Goal: Task Accomplishment & Management: Use online tool/utility

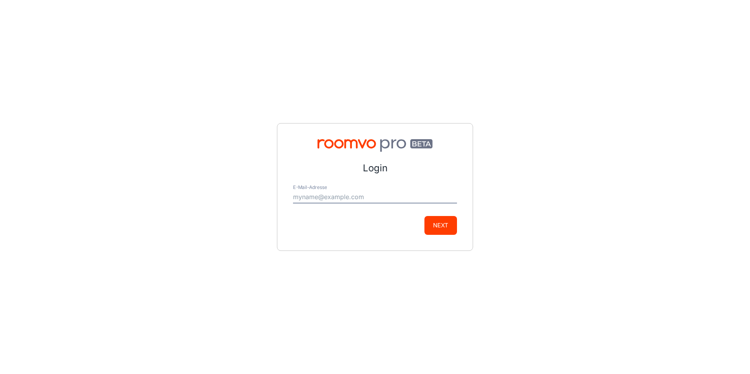
click at [348, 192] on div "E-Mail-Adresse" at bounding box center [375, 194] width 164 height 19
click at [348, 196] on input "E-Mail-Adresse" at bounding box center [375, 197] width 164 height 13
type input "[PERSON_NAME][EMAIL_ADDRESS][DOMAIN_NAME]"
click at [435, 226] on button "Next" at bounding box center [441, 225] width 33 height 19
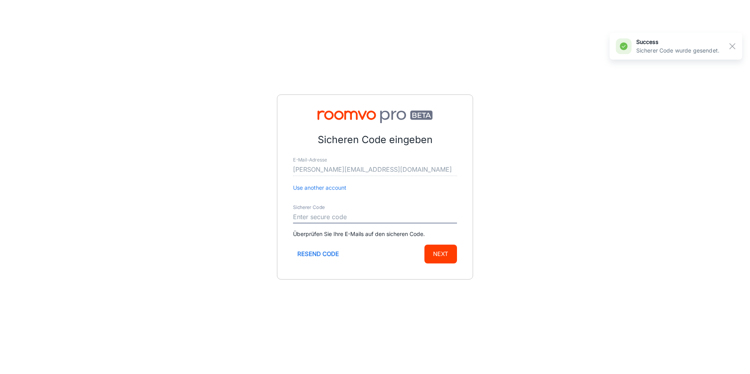
click at [606, 197] on div "Sicheren Code eingeben E-Mail-Adresse [PERSON_NAME][EMAIL_ADDRESS][DOMAIN_NAME]…" at bounding box center [375, 187] width 750 height 374
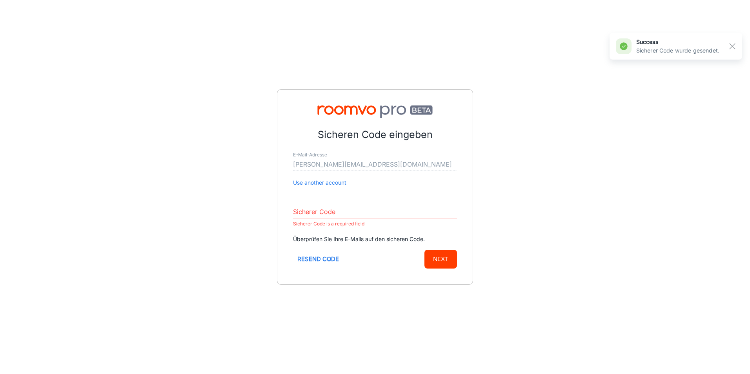
click at [341, 225] on p "Sicherer Code is a required field" at bounding box center [375, 223] width 164 height 9
click at [336, 213] on input "Sicherer Code" at bounding box center [375, 212] width 164 height 13
paste input "952025"
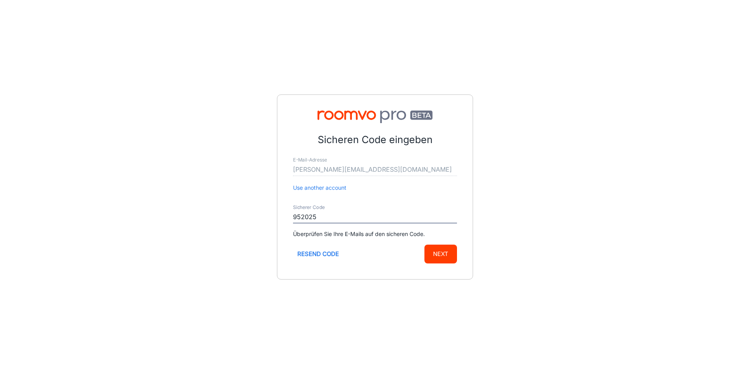
type input "952025"
click at [437, 251] on button "Next" at bounding box center [441, 254] width 33 height 19
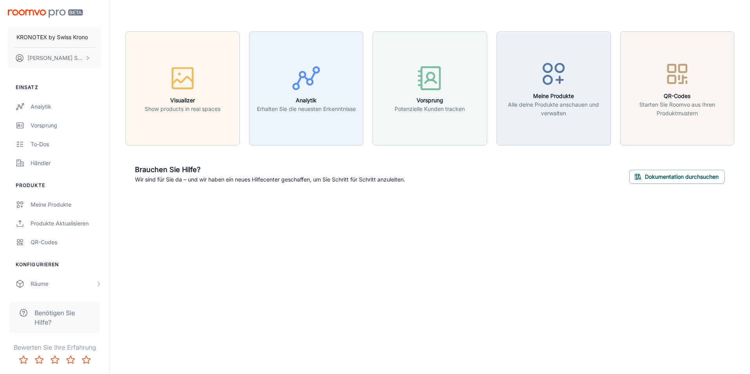
click at [679, 273] on div "KRONOTEX by [DEMOGRAPHIC_DATA] Krono [PERSON_NAME] Einsatz Analytik Vorsprung T…" at bounding box center [375, 187] width 750 height 374
click at [62, 205] on div "Meine Produkte" at bounding box center [66, 205] width 71 height 9
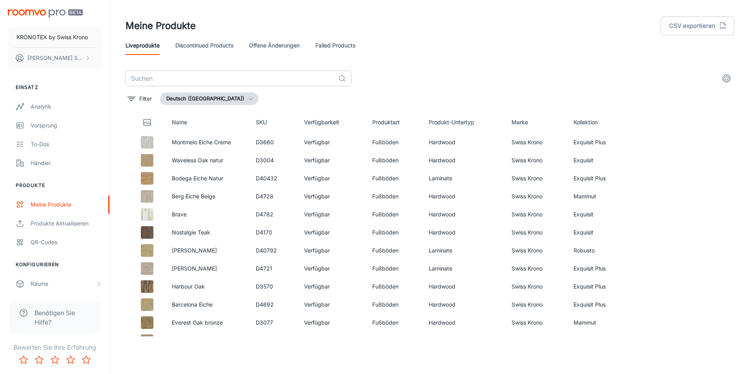
click at [184, 78] on input "text" at bounding box center [231, 79] width 210 height 16
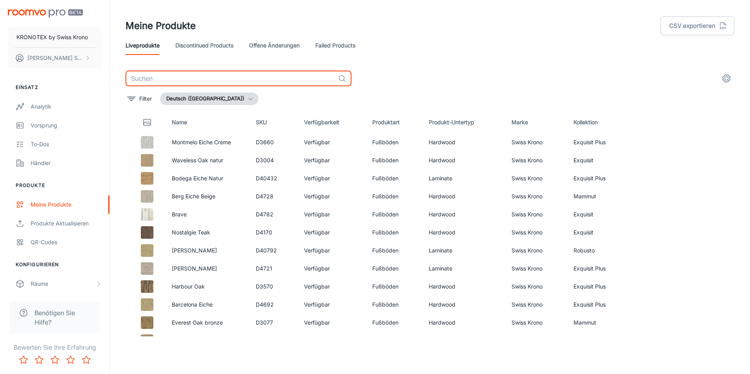
paste input "D4953"
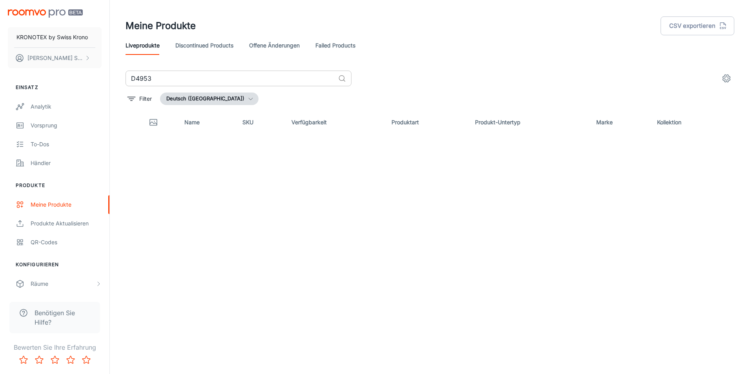
click at [172, 80] on input "D4953" at bounding box center [231, 79] width 210 height 16
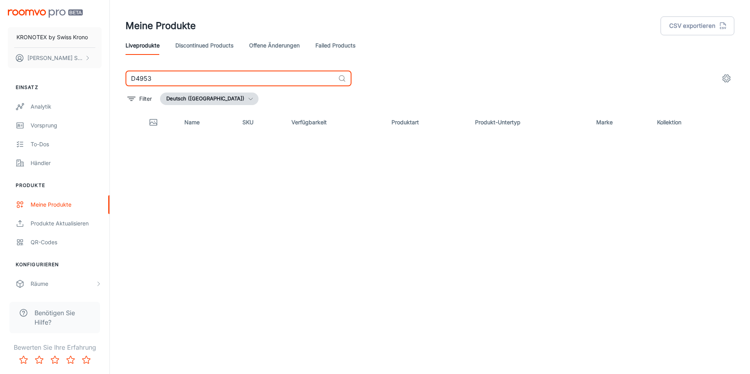
click at [119, 72] on div "D4953 ​ Filter Deutsch ([GEOGRAPHIC_DATA]) Name SKU Verfügbarkeit Produktart Pr…" at bounding box center [430, 204] width 628 height 266
paste input "127"
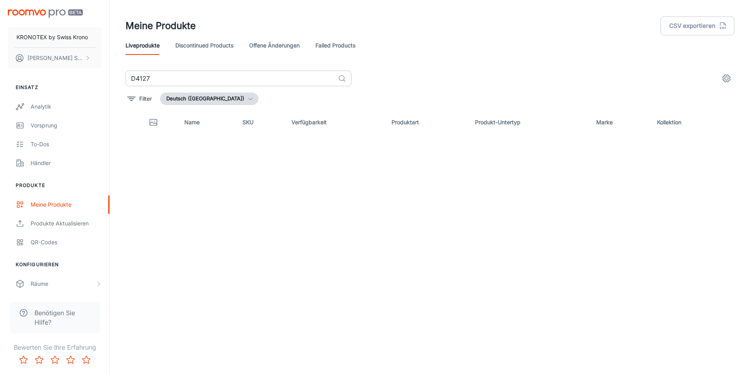
click at [251, 77] on input "D4127" at bounding box center [231, 79] width 210 height 16
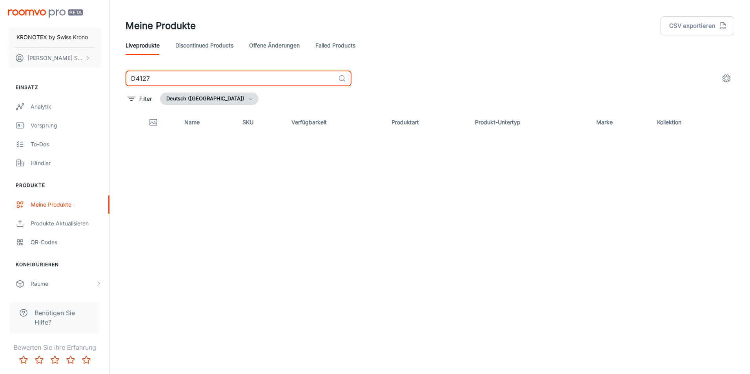
drag, startPoint x: 158, startPoint y: 80, endPoint x: 113, endPoint y: 77, distance: 45.7
click at [113, 77] on div "Meine Produkte CSV exportieren Liveprodukte Discontinued Products offene Änderu…" at bounding box center [430, 184] width 641 height 368
paste input "3676"
drag, startPoint x: 144, startPoint y: 76, endPoint x: 132, endPoint y: 76, distance: 11.8
click at [133, 76] on input "D3676" at bounding box center [231, 79] width 210 height 16
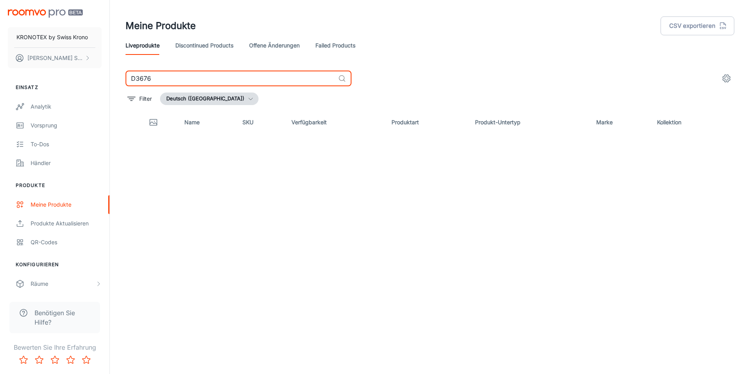
paste input "2957"
drag, startPoint x: 167, startPoint y: 84, endPoint x: 119, endPoint y: 83, distance: 47.5
click at [119, 83] on div "D2957 ​ Filter Deutsch ([GEOGRAPHIC_DATA]) Name SKU Verfügbarkeit Produktart Pr…" at bounding box center [430, 204] width 628 height 266
paste input "4155"
drag, startPoint x: 175, startPoint y: 75, endPoint x: 97, endPoint y: 75, distance: 78.1
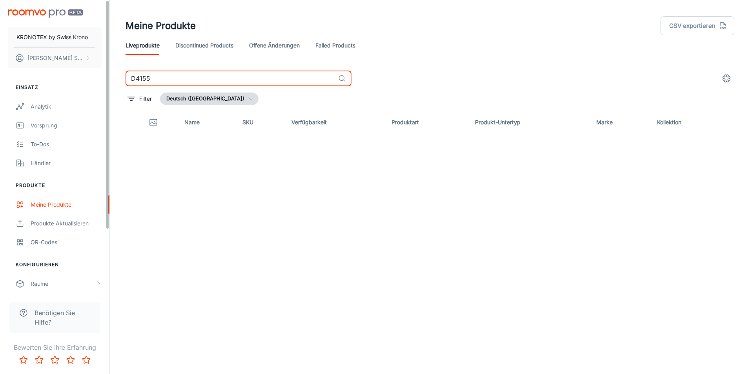
click at [97, 75] on div "KRONOTEX by [DEMOGRAPHIC_DATA] Krono [PERSON_NAME] Einsatz Analytik Vorsprung T…" at bounding box center [375, 184] width 750 height 368
paste input "3007"
drag, startPoint x: 163, startPoint y: 78, endPoint x: 100, endPoint y: 70, distance: 64.1
click at [100, 70] on div "KRONOTEX by [DEMOGRAPHIC_DATA] Krono [PERSON_NAME] Einsatz Analytik Vorsprung T…" at bounding box center [375, 184] width 750 height 368
click at [184, 75] on input "D3007" at bounding box center [231, 79] width 210 height 16
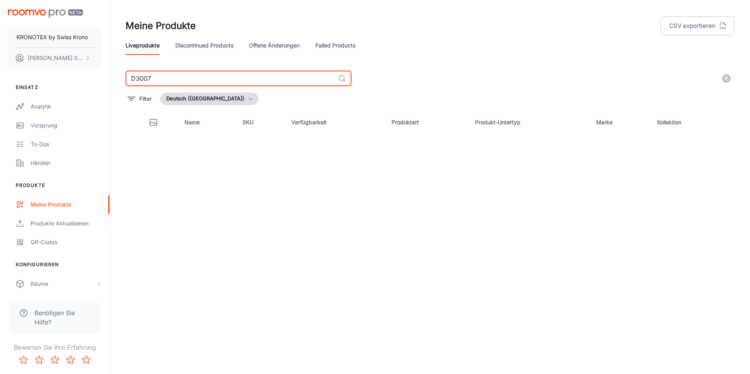
drag, startPoint x: 122, startPoint y: 71, endPoint x: 115, endPoint y: 71, distance: 6.7
click at [115, 71] on div "Meine Produkte CSV exportieren Liveprodukte Discontinued Products offene Änderu…" at bounding box center [430, 184] width 641 height 368
paste input "4771"
drag, startPoint x: 199, startPoint y: 78, endPoint x: 66, endPoint y: 72, distance: 133.2
click at [66, 72] on div "KRONOTEX by [DEMOGRAPHIC_DATA] Krono [PERSON_NAME] Einsatz Analytik Vorsprung T…" at bounding box center [375, 184] width 750 height 368
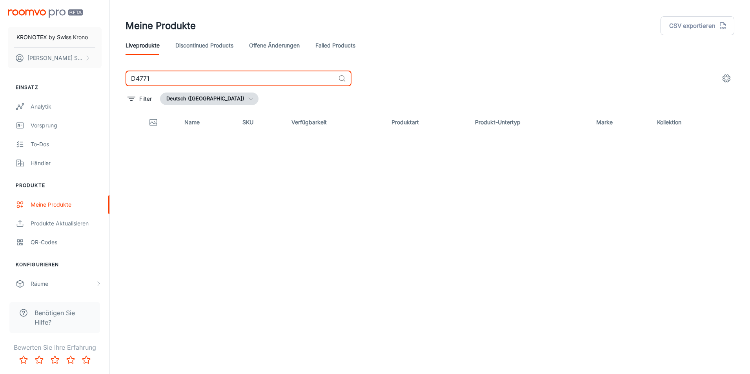
paste input "2304"
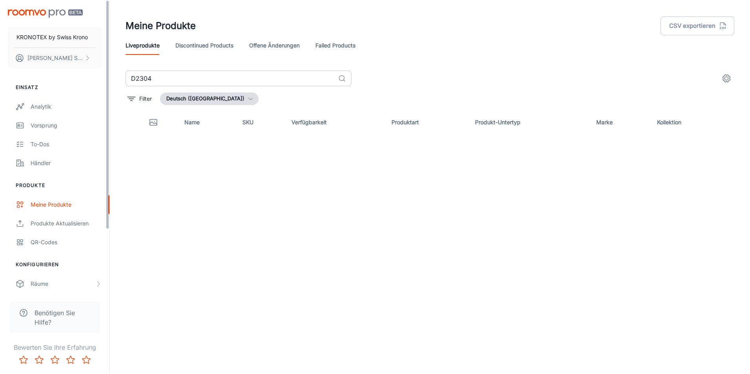
click at [163, 73] on input "D2304" at bounding box center [231, 79] width 210 height 16
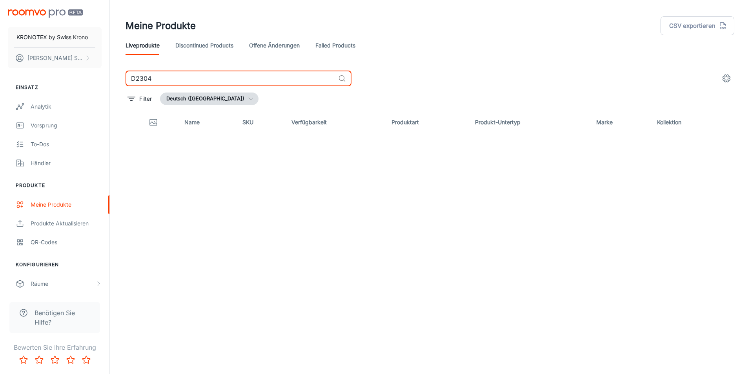
drag, startPoint x: 168, startPoint y: 77, endPoint x: 126, endPoint y: 73, distance: 42.2
click at [126, 73] on input "D2304" at bounding box center [231, 79] width 210 height 16
paste input "1407"
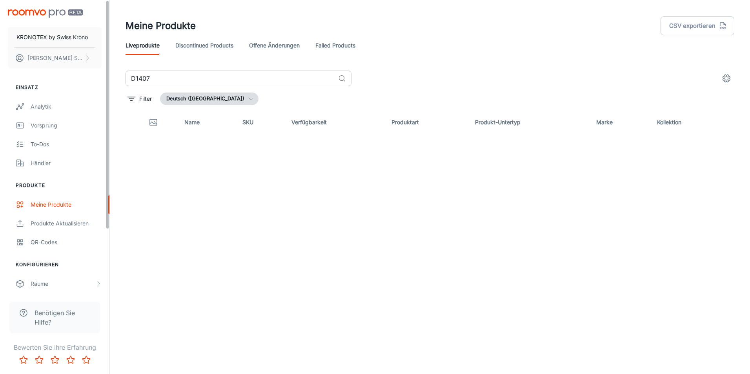
click at [167, 82] on input "D1407" at bounding box center [231, 79] width 210 height 16
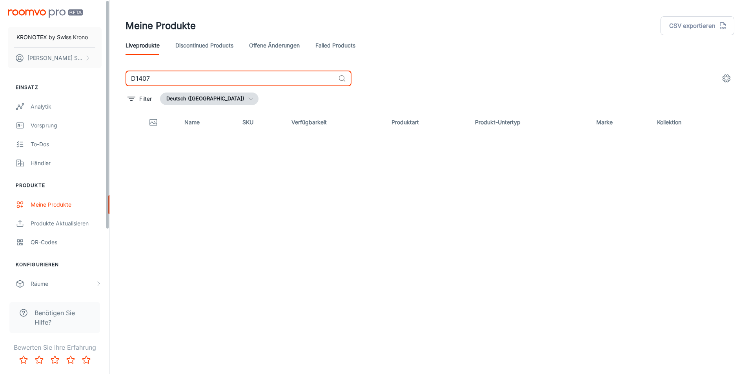
drag, startPoint x: 115, startPoint y: 73, endPoint x: 105, endPoint y: 72, distance: 9.5
click at [105, 72] on div "KRONOTEX by [DEMOGRAPHIC_DATA] Krono [PERSON_NAME] Einsatz Analytik Vorsprung T…" at bounding box center [375, 184] width 750 height 368
paste input "2929"
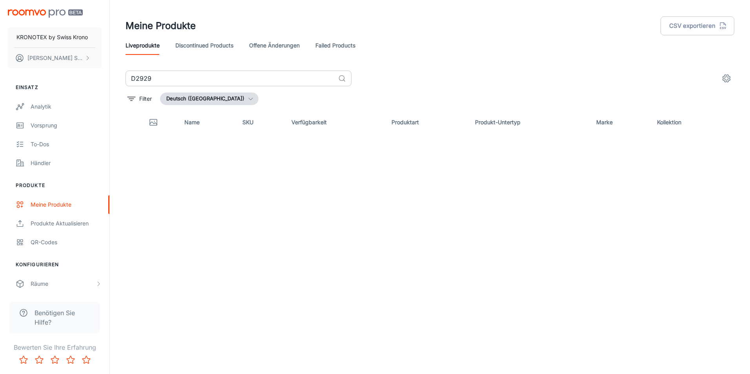
click at [208, 86] on div "D2929 ​ Filter Deutsch ([GEOGRAPHIC_DATA]) Name SKU Verfügbarkeit Produktart Pr…" at bounding box center [430, 204] width 609 height 266
click at [170, 75] on input "D2929" at bounding box center [231, 79] width 210 height 16
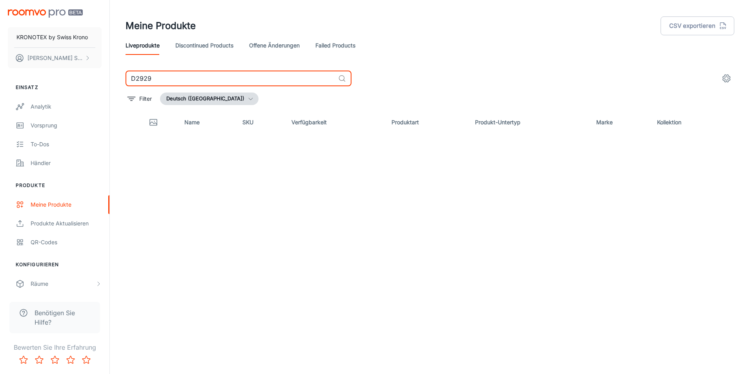
drag, startPoint x: 167, startPoint y: 78, endPoint x: 121, endPoint y: 75, distance: 45.7
click at [123, 75] on div "D2929 ​ Filter Deutsch ([GEOGRAPHIC_DATA]) Name SKU Verfügbarkeit Produktart Pr…" at bounding box center [430, 204] width 628 height 266
paste input "55"
click at [103, 74] on div "KRONOTEX by [DEMOGRAPHIC_DATA] Krono [PERSON_NAME] Einsatz Analytik Vorsprung T…" at bounding box center [375, 184] width 750 height 368
paste input "86"
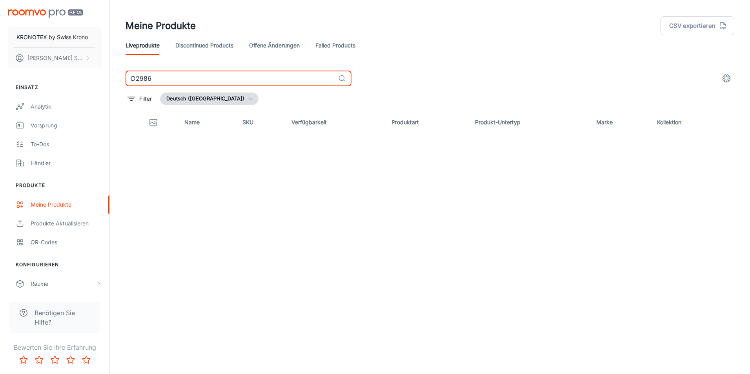
drag, startPoint x: 176, startPoint y: 77, endPoint x: 108, endPoint y: 73, distance: 68.0
click at [108, 73] on div "KRONOTEX by [DEMOGRAPHIC_DATA] Krono [PERSON_NAME] Einsatz Analytik Vorsprung T…" at bounding box center [375, 184] width 750 height 368
paste input "463"
drag, startPoint x: 206, startPoint y: 84, endPoint x: 80, endPoint y: 67, distance: 126.8
click at [80, 67] on div "KRONOTEX by [DEMOGRAPHIC_DATA] Krono [PERSON_NAME] Einsatz Analytik Vorsprung T…" at bounding box center [375, 184] width 750 height 368
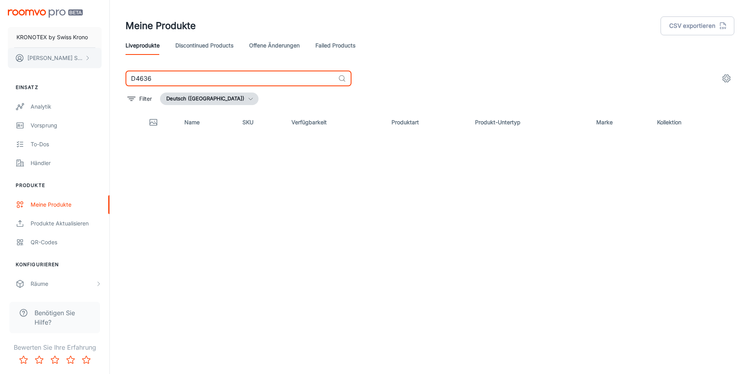
paste input "781"
drag, startPoint x: 175, startPoint y: 75, endPoint x: 109, endPoint y: 73, distance: 66.0
click at [109, 73] on div "KRONOTEX by [DEMOGRAPHIC_DATA] Krono [PERSON_NAME] Einsatz Analytik Vorsprung T…" at bounding box center [375, 184] width 750 height 368
paste input "2450"
drag, startPoint x: 202, startPoint y: 71, endPoint x: 62, endPoint y: 59, distance: 140.6
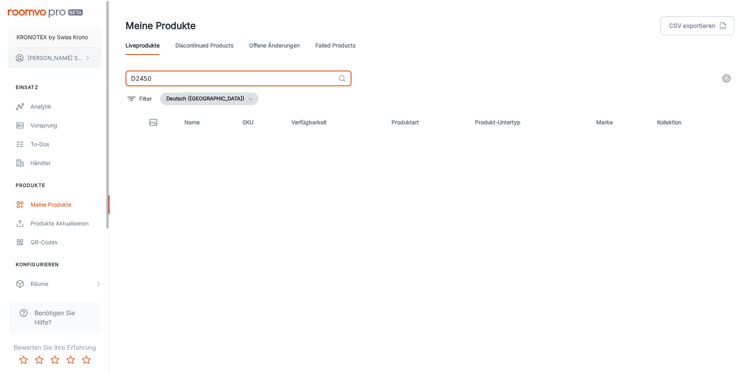
click at [62, 59] on div "KRONOTEX by [DEMOGRAPHIC_DATA] Krono [PERSON_NAME] Einsatz Analytik Vorsprung T…" at bounding box center [375, 184] width 750 height 368
paste input "4795"
drag, startPoint x: 235, startPoint y: 79, endPoint x: 125, endPoint y: 64, distance: 111.3
click at [126, 64] on div "Meine Produkte CSV exportieren Liveprodukte Discontinued Products offene Änderu…" at bounding box center [430, 168] width 628 height 337
paste input "8"
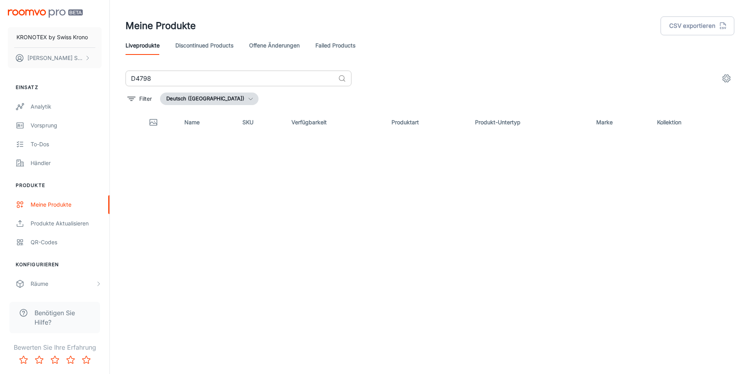
drag, startPoint x: 186, startPoint y: 84, endPoint x: 140, endPoint y: 80, distance: 46.9
click at [140, 80] on div "D4798 ​ Filter Deutsch ([GEOGRAPHIC_DATA]) Name SKU Verfügbarkeit Produktart Pr…" at bounding box center [430, 204] width 609 height 266
drag, startPoint x: 166, startPoint y: 87, endPoint x: 125, endPoint y: 82, distance: 41.9
click at [125, 82] on div "D4798 ​ Filter Deutsch ([GEOGRAPHIC_DATA]) Name SKU Verfügbarkeit Produktart Pr…" at bounding box center [430, 204] width 628 height 266
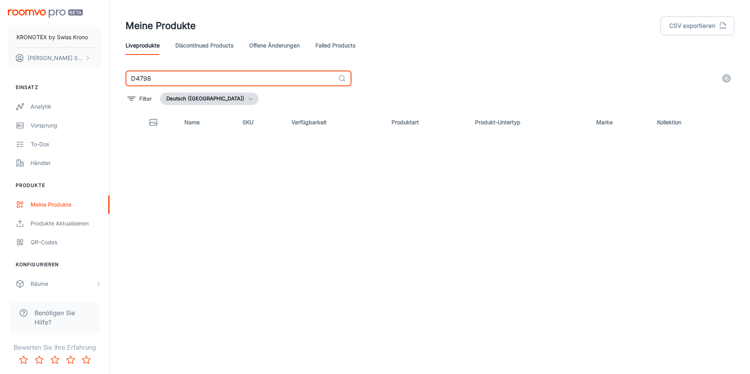
drag, startPoint x: 162, startPoint y: 78, endPoint x: 112, endPoint y: 76, distance: 50.3
click at [112, 76] on div "Meine Produkte CSV exportieren Liveprodukte Discontinued Products offene Änderu…" at bounding box center [430, 184] width 641 height 368
paste input "1"
click at [197, 83] on input "D4791" at bounding box center [231, 79] width 210 height 16
drag, startPoint x: 169, startPoint y: 75, endPoint x: 119, endPoint y: 69, distance: 49.9
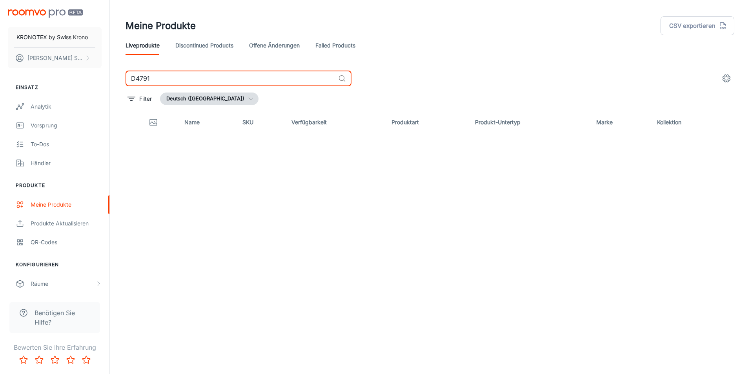
click at [119, 69] on div "Meine Produkte CSV exportieren Liveprodukte Discontinued Products offene Änderu…" at bounding box center [430, 168] width 628 height 337
paste input "675"
drag, startPoint x: 173, startPoint y: 71, endPoint x: 124, endPoint y: 74, distance: 49.1
click at [124, 74] on div "D4675 ​ Filter Deutsch ([GEOGRAPHIC_DATA]) Name SKU Verfügbarkeit Produktart Pr…" at bounding box center [430, 204] width 628 height 266
paste input "793"
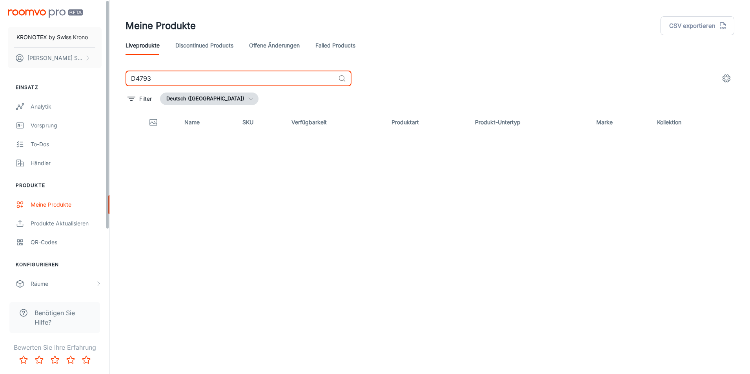
drag, startPoint x: 115, startPoint y: 79, endPoint x: 62, endPoint y: 77, distance: 53.0
click at [62, 77] on div "KRONOTEX by [DEMOGRAPHIC_DATA] Krono [PERSON_NAME] Einsatz Analytik Vorsprung T…" at bounding box center [375, 184] width 750 height 368
paste input "676"
drag, startPoint x: 177, startPoint y: 80, endPoint x: 43, endPoint y: 79, distance: 134.6
click at [43, 79] on div "KRONOTEX by [DEMOGRAPHIC_DATA] Krono [PERSON_NAME] Einsatz Analytik Vorsprung T…" at bounding box center [375, 184] width 750 height 368
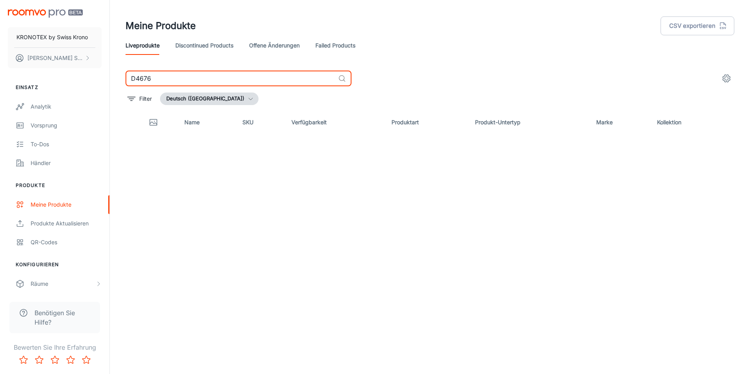
paste input "3"
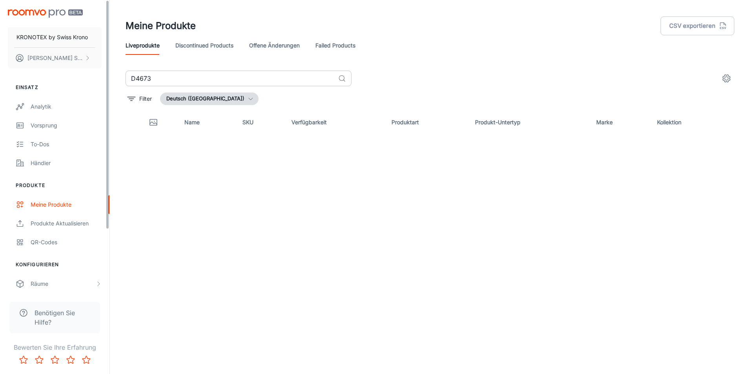
click at [199, 86] on input "D4673" at bounding box center [231, 79] width 210 height 16
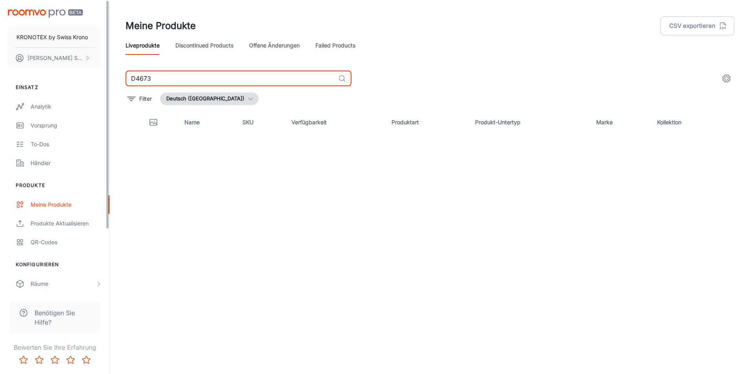
drag, startPoint x: 71, startPoint y: 75, endPoint x: 49, endPoint y: 74, distance: 22.0
click at [46, 75] on div "KRONOTEX by [DEMOGRAPHIC_DATA] Krono [PERSON_NAME] Einsatz Analytik Vorsprung T…" at bounding box center [375, 184] width 750 height 368
paste input "5"
click at [200, 82] on input "D4675" at bounding box center [231, 79] width 210 height 16
drag, startPoint x: 151, startPoint y: 78, endPoint x: 75, endPoint y: 76, distance: 76.9
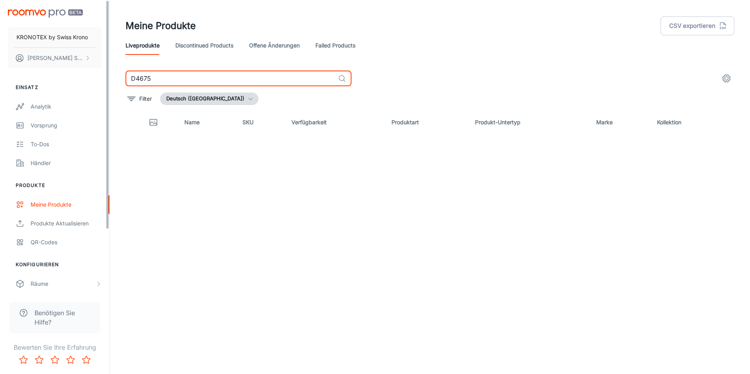
click at [75, 76] on div "KRONOTEX by [DEMOGRAPHIC_DATA] Krono [PERSON_NAME] Einsatz Analytik Vorsprung T…" at bounding box center [375, 184] width 750 height 368
paste input "3662"
drag, startPoint x: 187, startPoint y: 79, endPoint x: 77, endPoint y: 73, distance: 110.5
click at [77, 73] on div "KRONOTEX by [DEMOGRAPHIC_DATA] Krono [PERSON_NAME] Einsatz Analytik Vorsprung T…" at bounding box center [375, 184] width 750 height 368
paste input "6010"
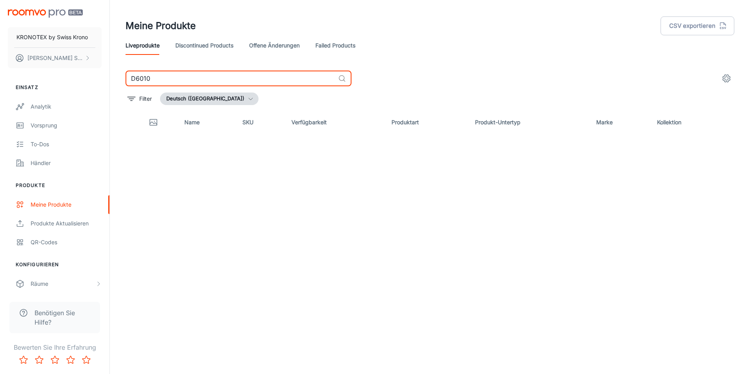
drag, startPoint x: 173, startPoint y: 73, endPoint x: 111, endPoint y: 73, distance: 62.0
click at [112, 73] on div "Meine Produkte CSV exportieren Liveprodukte Discontinued Products offene Änderu…" at bounding box center [430, 184] width 641 height 368
paste input "4167"
drag, startPoint x: 179, startPoint y: 75, endPoint x: 99, endPoint y: 66, distance: 80.9
click at [98, 66] on div "KRONOTEX by [DEMOGRAPHIC_DATA] Krono [PERSON_NAME] Einsatz Analytik Vorsprung T…" at bounding box center [375, 184] width 750 height 368
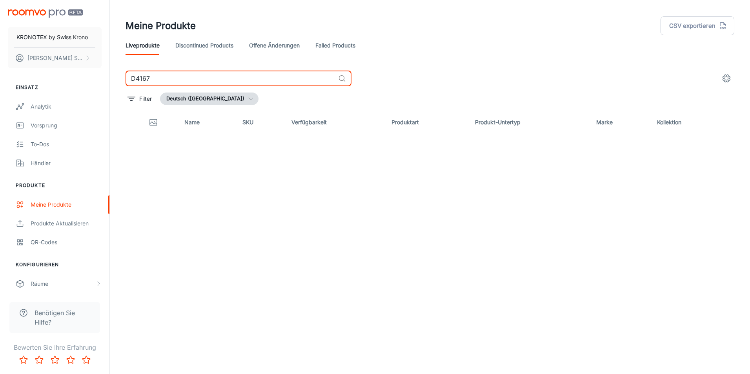
paste input "686"
drag, startPoint x: 163, startPoint y: 78, endPoint x: 93, endPoint y: 75, distance: 69.9
click at [95, 75] on div "KRONOTEX by [DEMOGRAPHIC_DATA] Krono [PERSON_NAME] Einsatz Analytik Vorsprung T…" at bounding box center [375, 184] width 750 height 368
paste input "3597"
drag, startPoint x: 123, startPoint y: 68, endPoint x: 109, endPoint y: 66, distance: 13.5
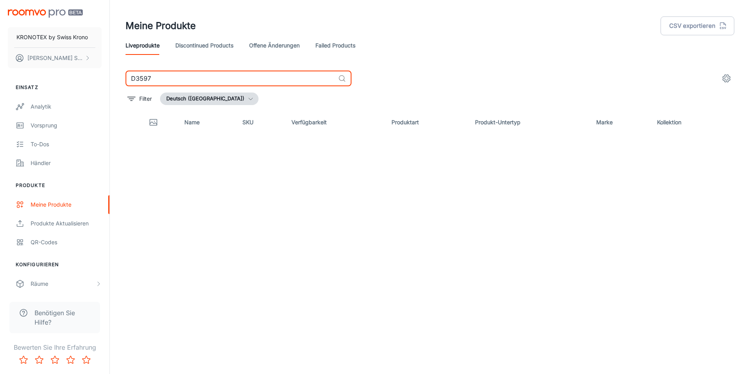
click at [109, 66] on div "KRONOTEX by [DEMOGRAPHIC_DATA] Krono [PERSON_NAME] Einsatz Analytik Vorsprung T…" at bounding box center [375, 184] width 750 height 368
paste input "16"
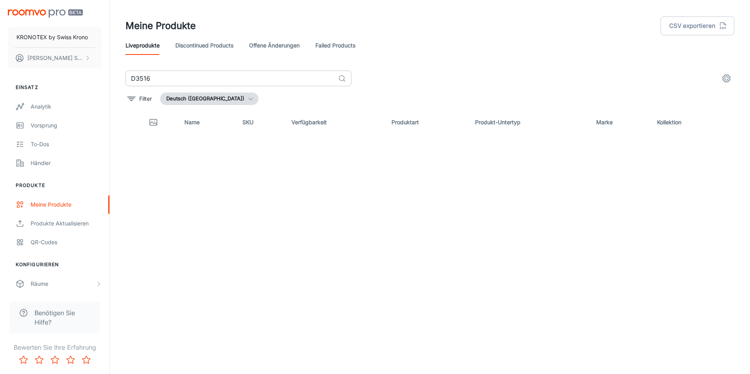
click at [199, 82] on input "D3516" at bounding box center [231, 79] width 210 height 16
click at [161, 81] on input "D3516" at bounding box center [231, 79] width 210 height 16
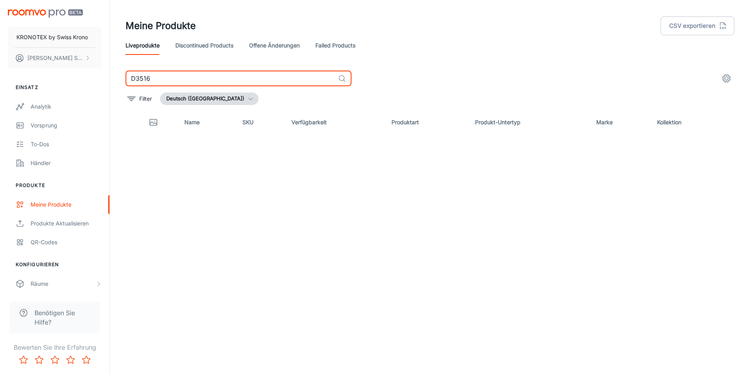
click at [161, 81] on input "D3516" at bounding box center [231, 79] width 210 height 16
paste input "4739"
drag, startPoint x: 157, startPoint y: 77, endPoint x: 86, endPoint y: 77, distance: 71.0
click at [86, 77] on div "KRONOTEX by [DEMOGRAPHIC_DATA] Krono [PERSON_NAME] Einsatz Analytik Vorsprung T…" at bounding box center [375, 184] width 750 height 368
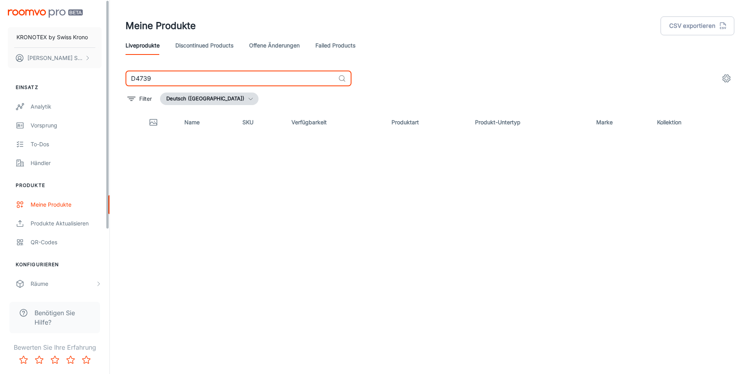
paste input "801"
drag, startPoint x: 184, startPoint y: 79, endPoint x: 107, endPoint y: 68, distance: 77.7
click at [107, 68] on div "KRONOTEX by [DEMOGRAPHIC_DATA] Krono [PERSON_NAME] Einsatz Analytik Vorsprung T…" at bounding box center [375, 184] width 750 height 368
paste input "786"
drag, startPoint x: 168, startPoint y: 82, endPoint x: 108, endPoint y: 76, distance: 60.0
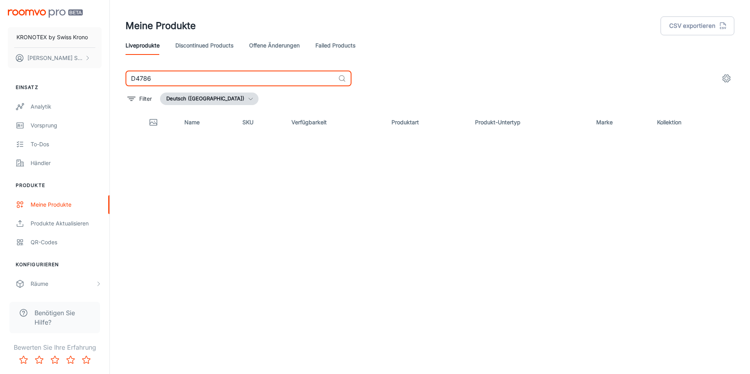
click at [108, 76] on div "KRONOTEX by [DEMOGRAPHIC_DATA] Krono [PERSON_NAME] Einsatz Analytik Vorsprung T…" at bounding box center [375, 184] width 750 height 368
paste input "171"
drag, startPoint x: 172, startPoint y: 82, endPoint x: 58, endPoint y: 76, distance: 114.0
click at [53, 76] on div "KRONOTEX by [DEMOGRAPHIC_DATA] Krono [PERSON_NAME] Einsatz Analytik Vorsprung T…" at bounding box center [375, 184] width 750 height 368
paste input "3672"
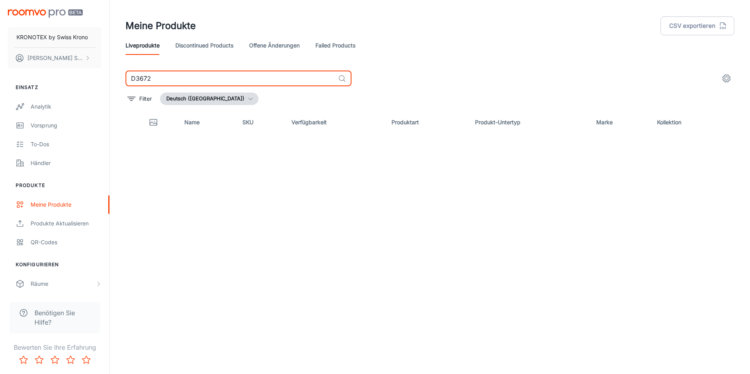
drag, startPoint x: 181, startPoint y: 74, endPoint x: 111, endPoint y: 79, distance: 69.7
click at [111, 79] on div "Meine Produkte CSV exportieren Liveprodukte Discontinued Products offene Änderu…" at bounding box center [430, 184] width 641 height 368
paste input "4697"
drag, startPoint x: 187, startPoint y: 83, endPoint x: 48, endPoint y: 76, distance: 139.1
click at [48, 76] on div "KRONOTEX by [DEMOGRAPHIC_DATA] Krono [PERSON_NAME] Einsatz Analytik Vorsprung T…" at bounding box center [375, 184] width 750 height 368
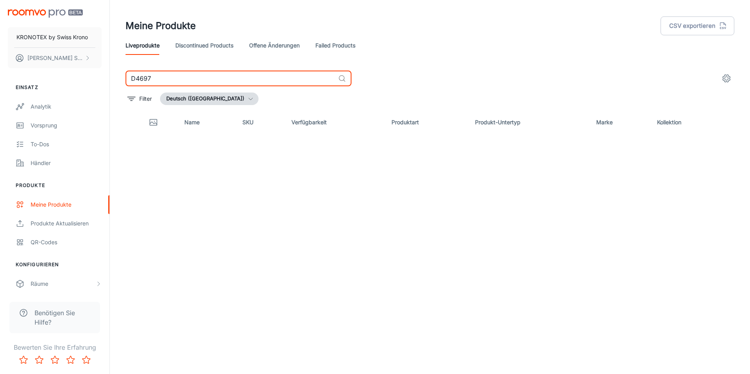
paste input "80072"
drag, startPoint x: 175, startPoint y: 77, endPoint x: 91, endPoint y: 75, distance: 84.0
click at [91, 75] on div "KRONOTEX by [DEMOGRAPHIC_DATA] Krono [PERSON_NAME] Einsatz Analytik Vorsprung T…" at bounding box center [375, 184] width 750 height 368
paste input "461"
drag, startPoint x: 100, startPoint y: 77, endPoint x: 96, endPoint y: 77, distance: 4.3
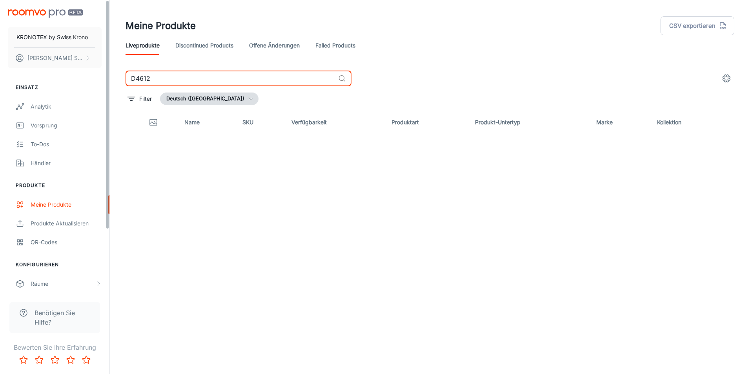
click at [96, 77] on div "KRONOTEX by [DEMOGRAPHIC_DATA] Krono [PERSON_NAME] Einsatz Analytik Vorsprung T…" at bounding box center [375, 184] width 750 height 368
paste input "09"
drag, startPoint x: 169, startPoint y: 75, endPoint x: 104, endPoint y: 76, distance: 64.4
click at [104, 76] on div "KRONOTEX by [DEMOGRAPHIC_DATA] Krono [PERSON_NAME] Einsatz Analytik Vorsprung T…" at bounding box center [375, 184] width 750 height 368
paste input "805"
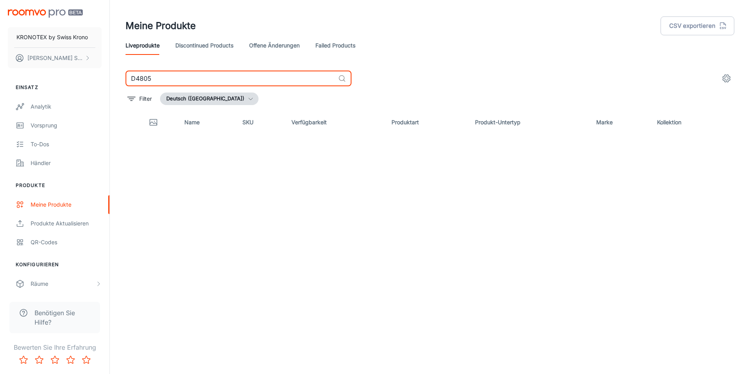
drag, startPoint x: 162, startPoint y: 71, endPoint x: 123, endPoint y: 71, distance: 38.9
click at [123, 71] on div "D4805 ​ Filter Deutsch ([GEOGRAPHIC_DATA]) Name SKU Verfügbarkeit Produktart Pr…" at bounding box center [430, 204] width 628 height 266
paste input "688"
drag, startPoint x: 161, startPoint y: 71, endPoint x: 100, endPoint y: 65, distance: 61.1
click at [100, 65] on div "KRONOTEX by [DEMOGRAPHIC_DATA] Krono [PERSON_NAME] Einsatz Analytik Vorsprung T…" at bounding box center [375, 184] width 750 height 368
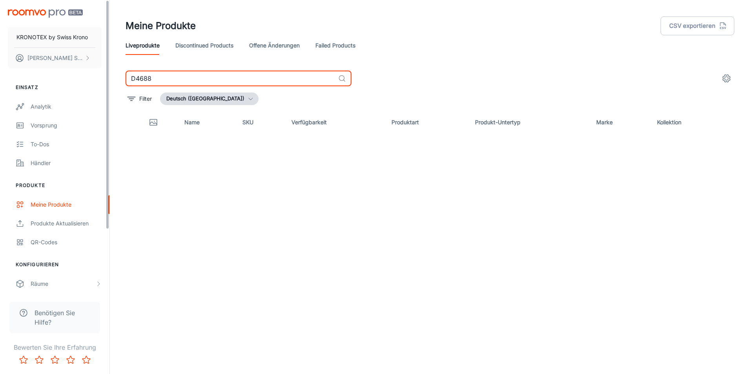
paste input "80062"
drag, startPoint x: 175, startPoint y: 73, endPoint x: 185, endPoint y: 82, distance: 13.3
click at [175, 73] on input "D80062" at bounding box center [231, 79] width 210 height 16
drag, startPoint x: 141, startPoint y: 76, endPoint x: 132, endPoint y: 76, distance: 8.3
click at [133, 76] on input "D80062" at bounding box center [231, 79] width 210 height 16
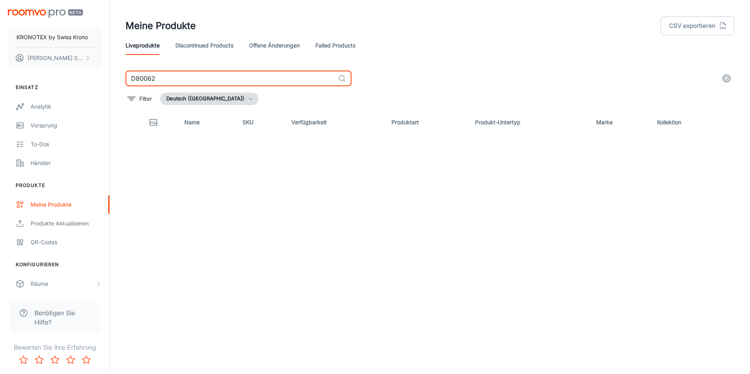
paste input "4613"
drag, startPoint x: 177, startPoint y: 78, endPoint x: 94, endPoint y: 78, distance: 83.6
click at [94, 78] on div "KRONOTEX by [DEMOGRAPHIC_DATA] Krono [PERSON_NAME] Einsatz Analytik Vorsprung T…" at bounding box center [375, 184] width 750 height 368
paste input "754"
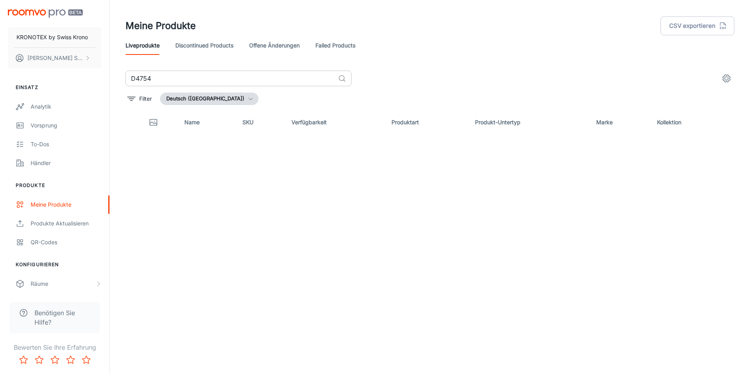
click at [178, 84] on input "D4754" at bounding box center [231, 79] width 210 height 16
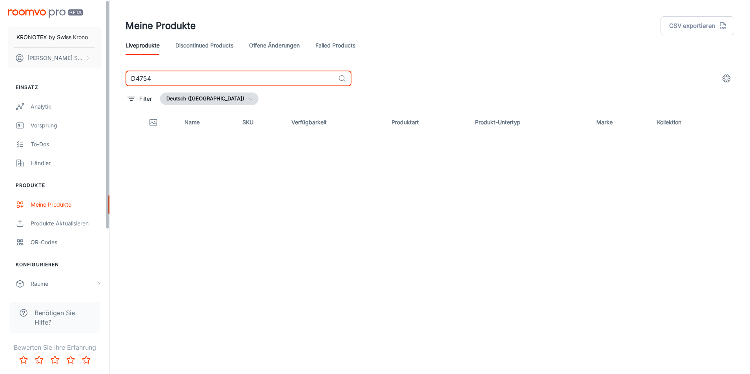
drag, startPoint x: 170, startPoint y: 81, endPoint x: 90, endPoint y: 73, distance: 79.7
click at [90, 73] on div "KRONOTEX by [DEMOGRAPHIC_DATA] Krono [PERSON_NAME] Einsatz Analytik Vorsprung T…" at bounding box center [375, 184] width 750 height 368
paste input "63"
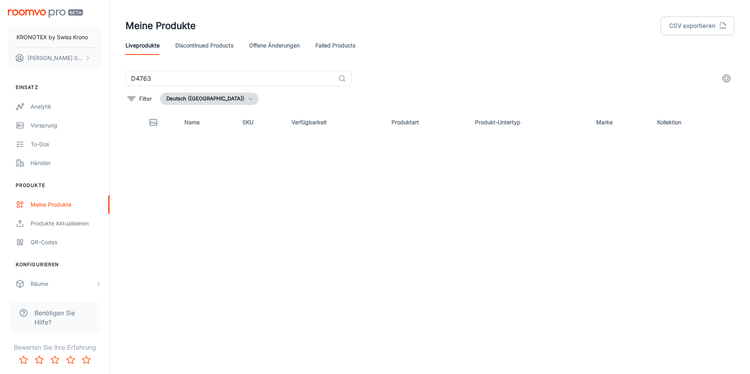
click at [165, 68] on header "Meine Produkte CSV exportieren Liveprodukte Discontinued Products offene Änderu…" at bounding box center [430, 35] width 628 height 71
click at [174, 88] on div "D4763 ​ Filter Deutsch ([GEOGRAPHIC_DATA]) Name SKU Verfügbarkeit Produktart Pr…" at bounding box center [430, 204] width 609 height 266
click at [170, 80] on input "D4763" at bounding box center [231, 79] width 210 height 16
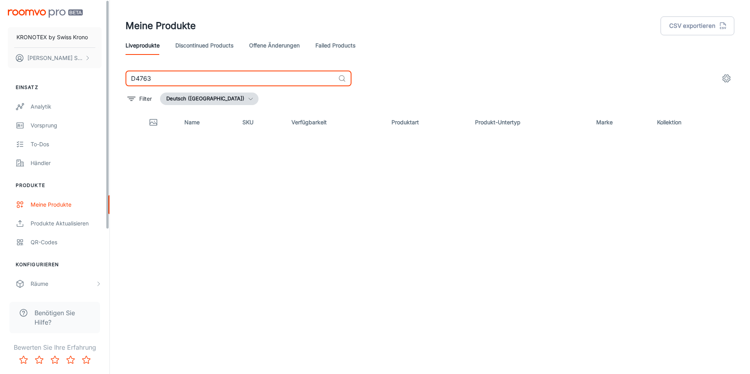
drag, startPoint x: 31, startPoint y: 86, endPoint x: 23, endPoint y: 88, distance: 8.5
click at [23, 88] on div "KRONOTEX by [DEMOGRAPHIC_DATA] Krono [PERSON_NAME] Einsatz Analytik Vorsprung T…" at bounding box center [375, 184] width 750 height 368
paste input "80692"
drag, startPoint x: 182, startPoint y: 80, endPoint x: 102, endPoint y: 82, distance: 80.1
click at [102, 82] on div "KRONOTEX by [DEMOGRAPHIC_DATA] Krono [PERSON_NAME] Einsatz Analytik Vorsprung T…" at bounding box center [375, 184] width 750 height 368
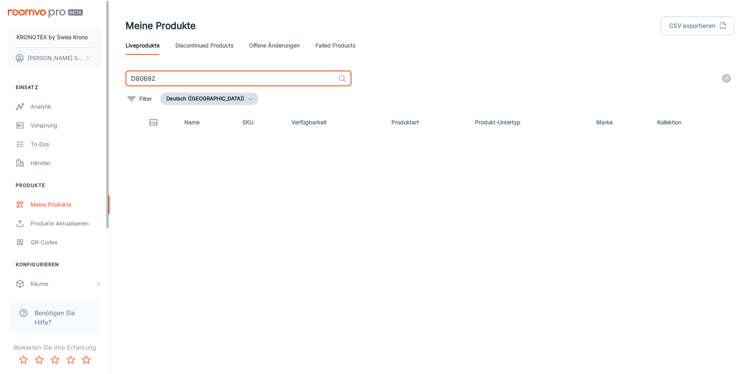
paste input "4699"
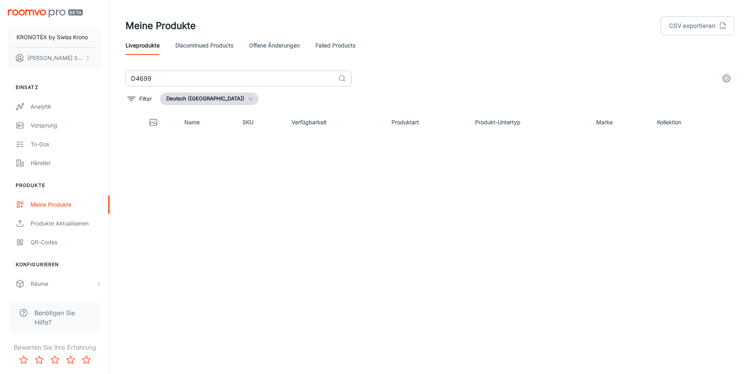
drag, startPoint x: 169, startPoint y: 75, endPoint x: 170, endPoint y: 79, distance: 4.4
click at [169, 75] on input "D4699" at bounding box center [231, 79] width 210 height 16
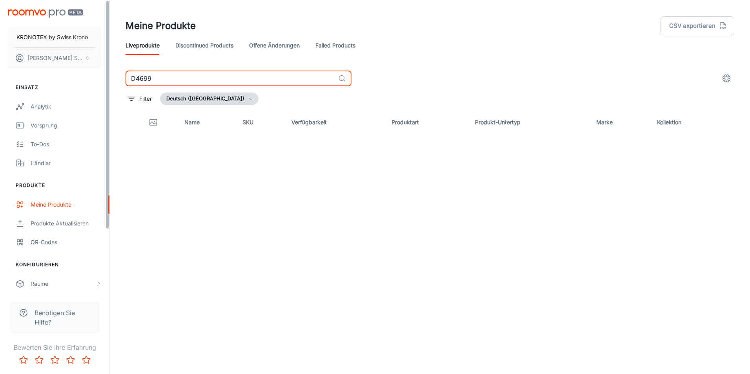
drag, startPoint x: 170, startPoint y: 80, endPoint x: 87, endPoint y: 80, distance: 82.8
click at [87, 80] on div "KRONOTEX by [DEMOGRAPHIC_DATA] Krono [PERSON_NAME] Einsatz Analytik Vorsprung T…" at bounding box center [375, 184] width 750 height 368
paste input "91022"
drag, startPoint x: 195, startPoint y: 80, endPoint x: 110, endPoint y: 82, distance: 84.8
click at [109, 82] on div "KRONOTEX by [DEMOGRAPHIC_DATA] Krono [PERSON_NAME] Einsatz Analytik Vorsprung T…" at bounding box center [375, 184] width 750 height 368
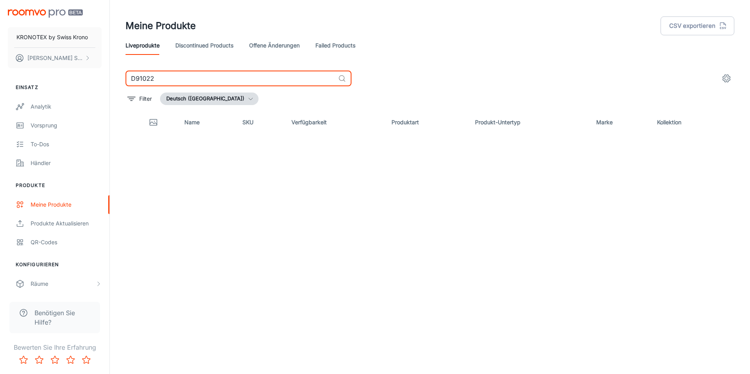
paste input "3668"
drag, startPoint x: 174, startPoint y: 74, endPoint x: 110, endPoint y: 75, distance: 64.4
click at [110, 75] on div "Meine Produkte CSV exportieren Liveprodukte Discontinued Products offene Änderu…" at bounding box center [430, 184] width 641 height 368
paste input "6402"
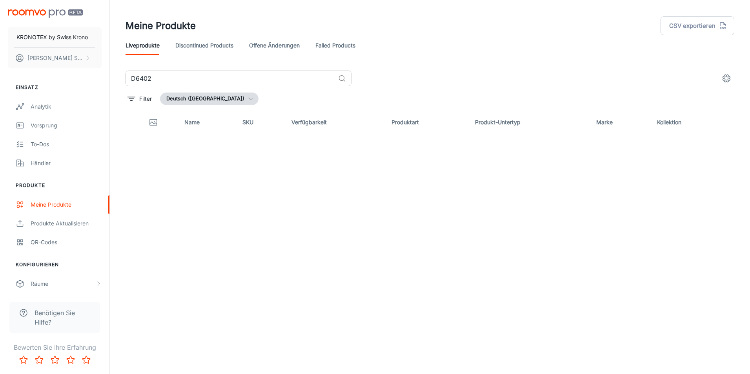
click at [176, 77] on input "D6402" at bounding box center [231, 79] width 210 height 16
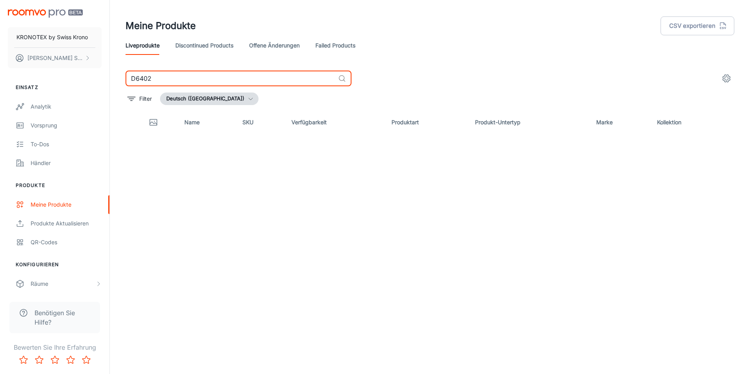
drag, startPoint x: 170, startPoint y: 79, endPoint x: 82, endPoint y: 78, distance: 87.1
click at [82, 78] on div "KRONOTEX by [DEMOGRAPHIC_DATA] Krono [PERSON_NAME] Einsatz Analytik Vorsprung T…" at bounding box center [375, 184] width 750 height 368
paste input "4766"
drag, startPoint x: 158, startPoint y: 80, endPoint x: 80, endPoint y: 76, distance: 77.8
click at [80, 76] on div "KRONOTEX by [DEMOGRAPHIC_DATA] Krono [PERSON_NAME] Einsatz Analytik Vorsprung T…" at bounding box center [375, 184] width 750 height 368
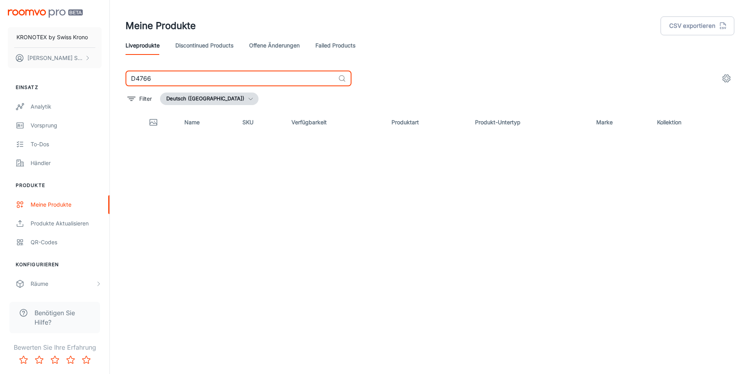
paste input "80702"
drag, startPoint x: 184, startPoint y: 79, endPoint x: 51, endPoint y: 62, distance: 134.6
click at [51, 62] on div "KRONOTEX by [DEMOGRAPHIC_DATA] Krono [PERSON_NAME] Einsatz Analytik Vorsprung T…" at bounding box center [375, 184] width 750 height 368
paste input "4739"
drag, startPoint x: 171, startPoint y: 81, endPoint x: 54, endPoint y: 75, distance: 117.1
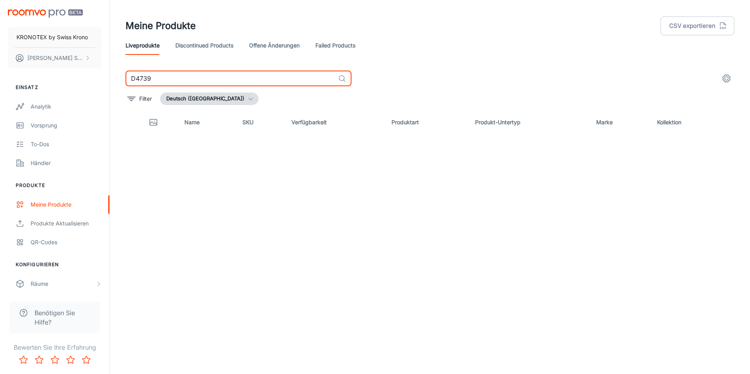
click at [54, 75] on div "KRONOTEX by [DEMOGRAPHIC_DATA] Krono [PERSON_NAME] Einsatz Analytik Vorsprung T…" at bounding box center [375, 184] width 750 height 368
paste input "614"
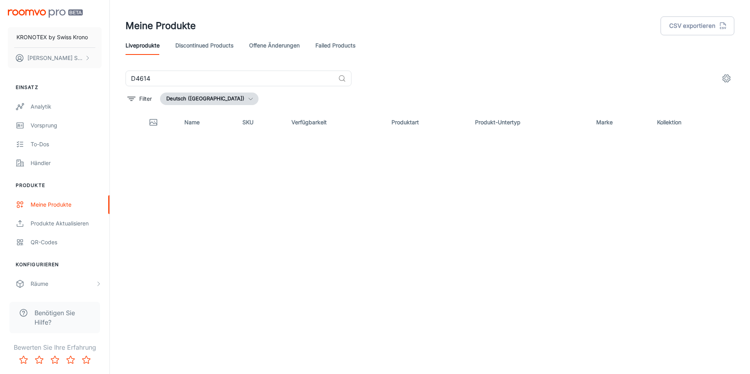
click at [184, 88] on div "D4614 ​ Filter Deutsch ([GEOGRAPHIC_DATA]) Name SKU Verfügbarkeit Produktart Pr…" at bounding box center [430, 204] width 609 height 266
click at [182, 83] on input "D4614" at bounding box center [231, 79] width 210 height 16
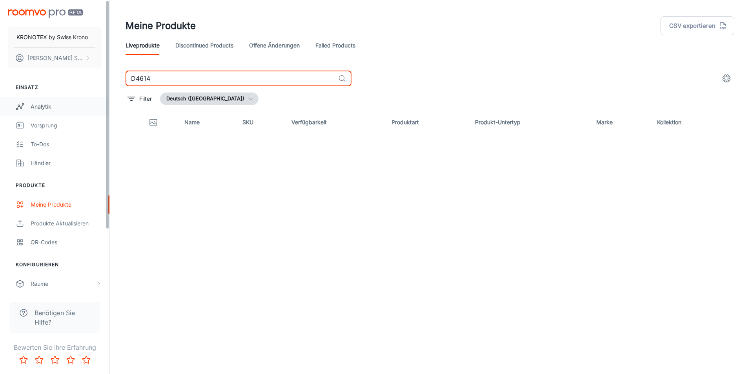
click at [14, 101] on div "KRONOTEX by [DEMOGRAPHIC_DATA] Krono [PERSON_NAME] Einsatz Analytik Vorsprung T…" at bounding box center [375, 184] width 750 height 368
paste input "72"
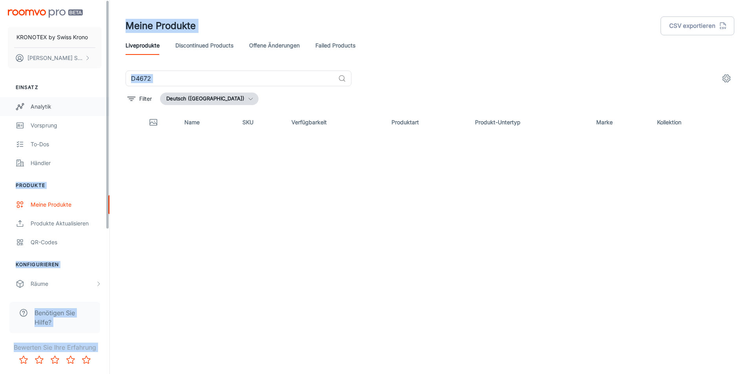
drag, startPoint x: 90, startPoint y: 96, endPoint x: 53, endPoint y: 97, distance: 37.3
click at [53, 97] on div "KRONOTEX by [DEMOGRAPHIC_DATA] Krono [PERSON_NAME] Einsatz Analytik Vorsprung T…" at bounding box center [375, 184] width 750 height 368
drag, startPoint x: 53, startPoint y: 97, endPoint x: 248, endPoint y: 96, distance: 195.9
click at [255, 104] on div "Filter Deutsch ([GEOGRAPHIC_DATA])" at bounding box center [430, 99] width 609 height 13
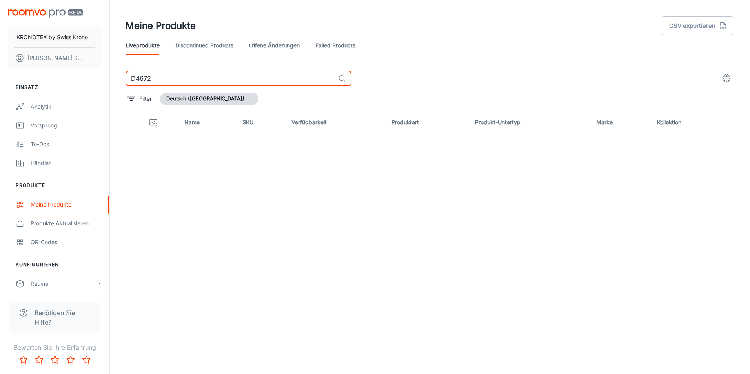
drag, startPoint x: 139, startPoint y: 85, endPoint x: 117, endPoint y: 85, distance: 22.0
click at [117, 85] on div "D4672 ​ Filter Deutsch ([GEOGRAPHIC_DATA]) Name SKU Verfügbarkeit Produktart Pr…" at bounding box center [430, 204] width 628 height 266
paste input "793"
drag, startPoint x: 154, startPoint y: 84, endPoint x: 95, endPoint y: 80, distance: 59.3
click at [93, 83] on div "KRONOTEX by [DEMOGRAPHIC_DATA] Krono [PERSON_NAME] Einsatz Analytik Vorsprung T…" at bounding box center [375, 184] width 750 height 368
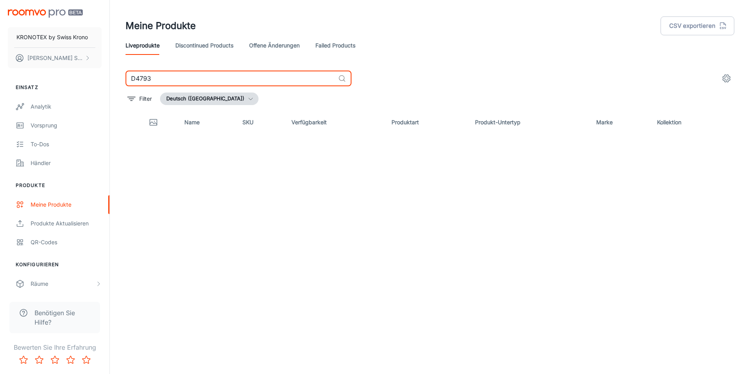
paste input "668"
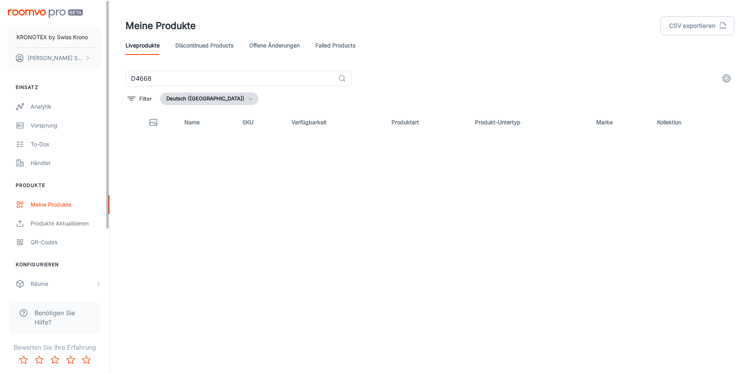
click at [188, 88] on div "D4668 ​ Filter Deutsch ([GEOGRAPHIC_DATA]) Name SKU Verfügbarkeit Produktart Pr…" at bounding box center [430, 204] width 609 height 266
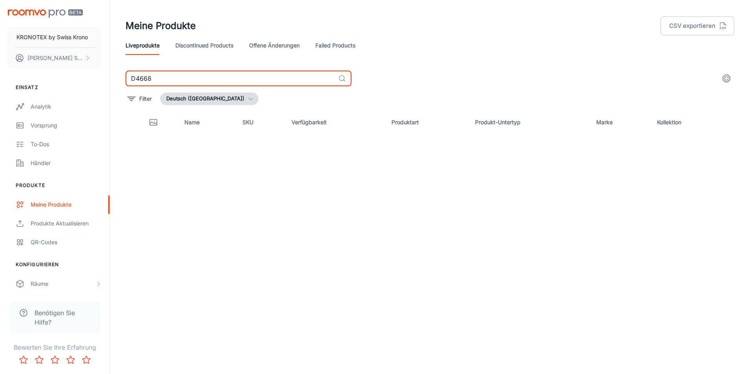
click at [162, 78] on input "D4668" at bounding box center [231, 79] width 210 height 16
drag, startPoint x: 159, startPoint y: 78, endPoint x: 84, endPoint y: 79, distance: 74.6
click at [85, 79] on div "KRONOTEX by [DEMOGRAPHIC_DATA] Krono [PERSON_NAME] Einsatz Analytik Vorsprung T…" at bounding box center [375, 184] width 750 height 368
paste input "79"
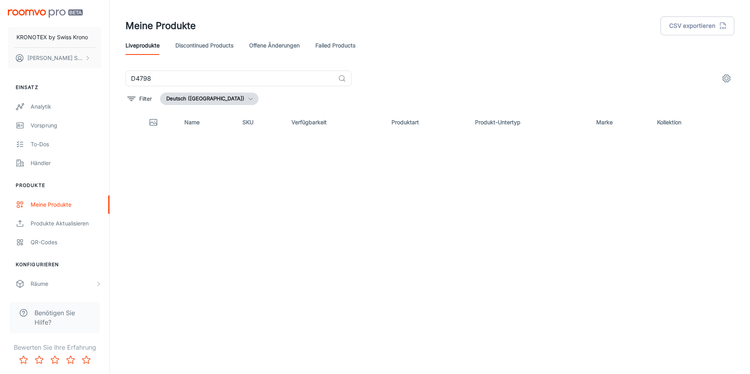
drag, startPoint x: 83, startPoint y: 82, endPoint x: 75, endPoint y: 82, distance: 7.9
click at [75, 82] on div "KRONOTEX by [DEMOGRAPHIC_DATA] Krono [PERSON_NAME] Einsatz Analytik Vorsprung T…" at bounding box center [375, 184] width 750 height 368
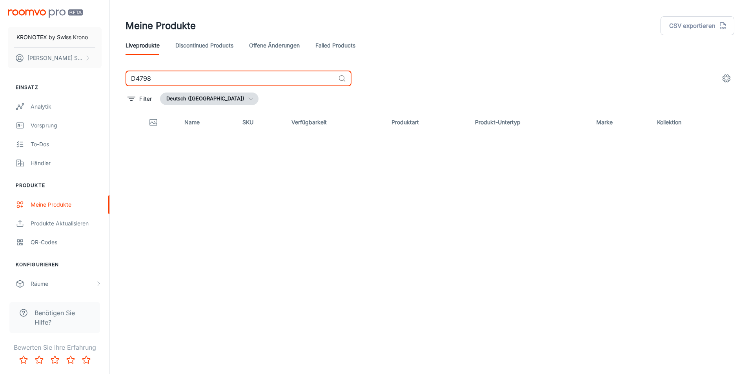
paste input "671"
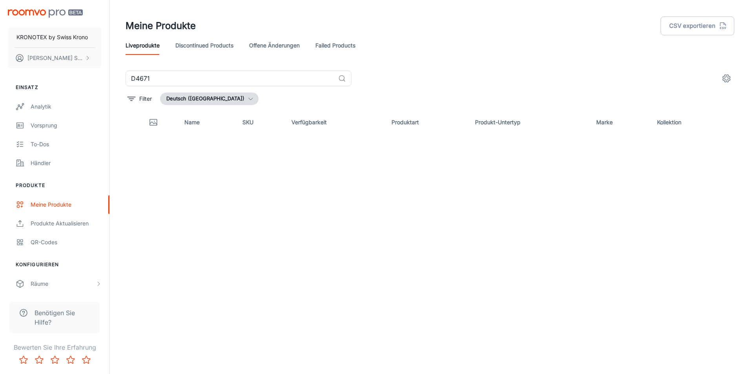
click at [175, 67] on header "Meine Produkte CSV exportieren Liveprodukte Discontinued Products offene Änderu…" at bounding box center [430, 35] width 628 height 71
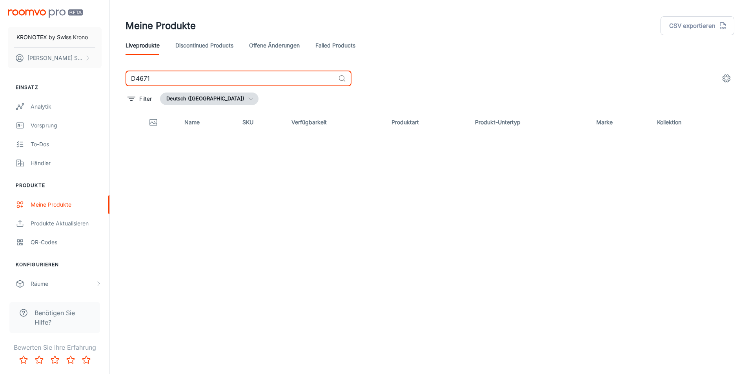
click at [175, 73] on input "D4671" at bounding box center [231, 79] width 210 height 16
click at [100, 81] on div "KRONOTEX by [DEMOGRAPHIC_DATA] Krono [PERSON_NAME] Einsatz Analytik Vorsprung T…" at bounding box center [375, 184] width 750 height 368
paste input "0542"
click at [262, 214] on div "Name SKU Verfügbarkeit Produktart Produkt-Untertyp Marke Kollektion" at bounding box center [430, 223] width 609 height 225
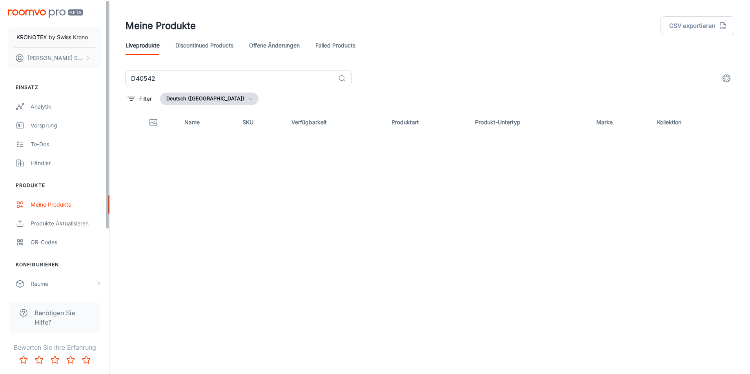
drag, startPoint x: 159, startPoint y: 70, endPoint x: 162, endPoint y: 73, distance: 4.2
click at [159, 71] on div "Meine Produkte CSV exportieren Liveprodukte Discontinued Products offene Änderu…" at bounding box center [430, 168] width 628 height 337
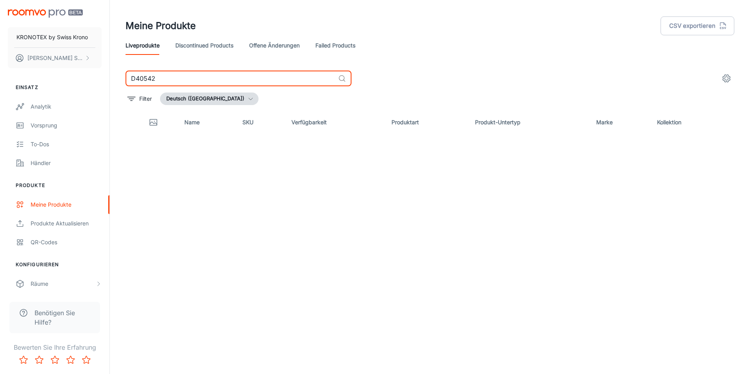
drag, startPoint x: 164, startPoint y: 82, endPoint x: 118, endPoint y: 84, distance: 46.4
click at [119, 84] on div "D40542 ​ Filter Deutsch ([GEOGRAPHIC_DATA]) Name SKU Verfügbarkeit Produktart P…" at bounding box center [430, 204] width 628 height 266
paste input "686"
drag, startPoint x: 150, startPoint y: 76, endPoint x: 104, endPoint y: 77, distance: 45.1
click at [104, 77] on div "KRONOTEX by [DEMOGRAPHIC_DATA] Krono [PERSON_NAME] Einsatz Analytik Vorsprung T…" at bounding box center [375, 184] width 750 height 368
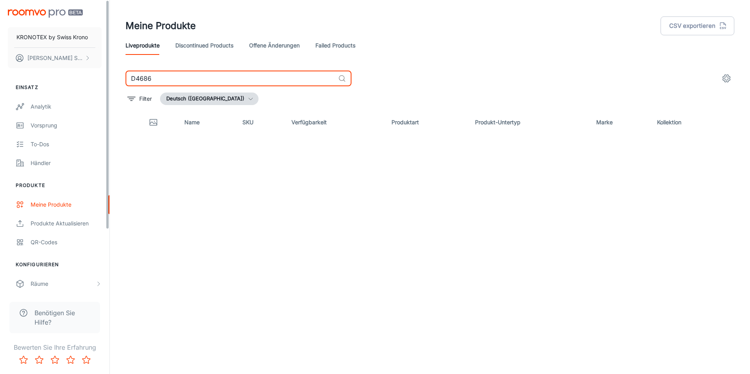
paste input "3573"
drag, startPoint x: 162, startPoint y: 81, endPoint x: 121, endPoint y: 81, distance: 41.2
click at [121, 81] on div "D3573 ​ Filter Deutsch ([GEOGRAPHIC_DATA]) Name SKU Verfügbarkeit Produktart Pr…" at bounding box center [430, 204] width 628 height 266
paste input "4610"
drag, startPoint x: 169, startPoint y: 82, endPoint x: 107, endPoint y: 82, distance: 62.0
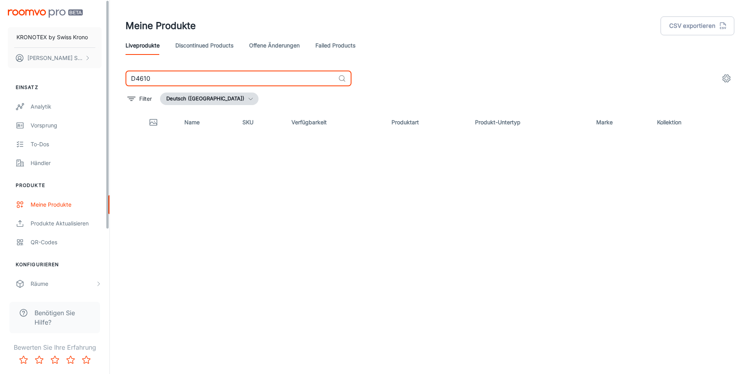
click at [107, 82] on div "KRONOTEX by [DEMOGRAPHIC_DATA] Krono [PERSON_NAME] Einsatz Analytik Vorsprung T…" at bounding box center [375, 184] width 750 height 368
paste input "989"
drag, startPoint x: 150, startPoint y: 77, endPoint x: 106, endPoint y: 77, distance: 43.6
click at [102, 77] on div "KRONOTEX by [DEMOGRAPHIC_DATA] Krono [PERSON_NAME] Einsatz Analytik Vorsprung T…" at bounding box center [375, 184] width 750 height 368
paste input "684"
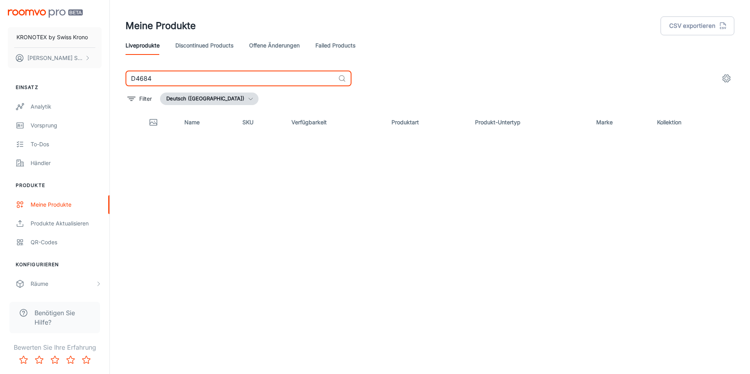
drag, startPoint x: 138, startPoint y: 78, endPoint x: 86, endPoint y: 74, distance: 52.4
click at [84, 74] on div "KRONOTEX by [DEMOGRAPHIC_DATA] Krono [PERSON_NAME] Einsatz Analytik Vorsprung T…" at bounding box center [375, 184] width 750 height 368
paste input "5"
click at [225, 80] on input "D4685" at bounding box center [231, 79] width 210 height 16
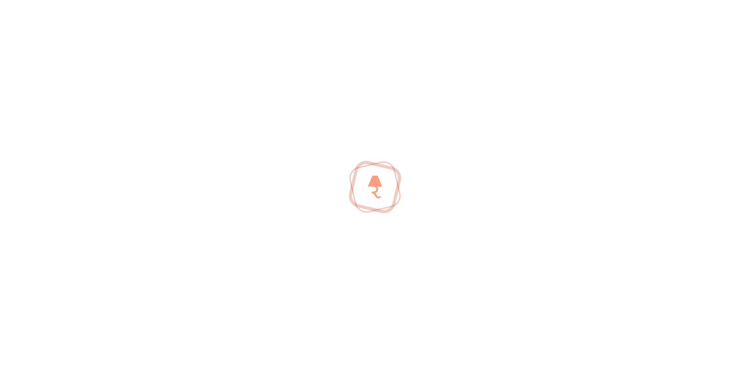
type input "D"
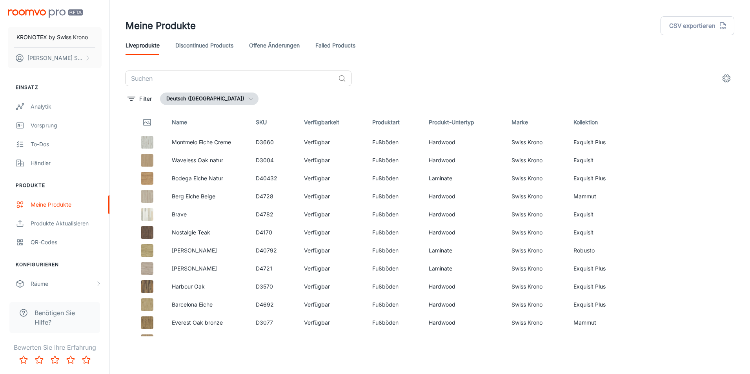
click at [153, 78] on input "text" at bounding box center [231, 79] width 210 height 16
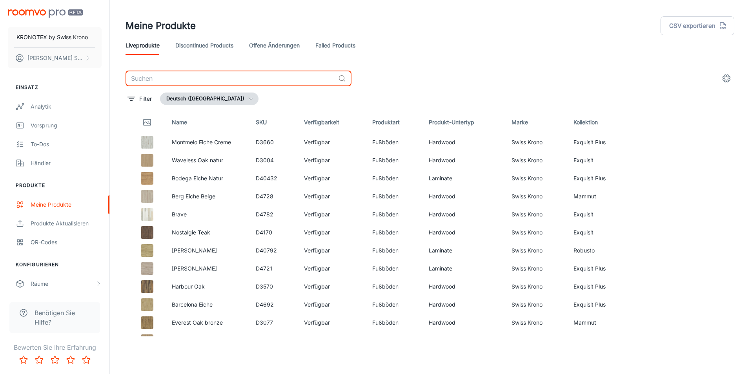
paste input "D4685"
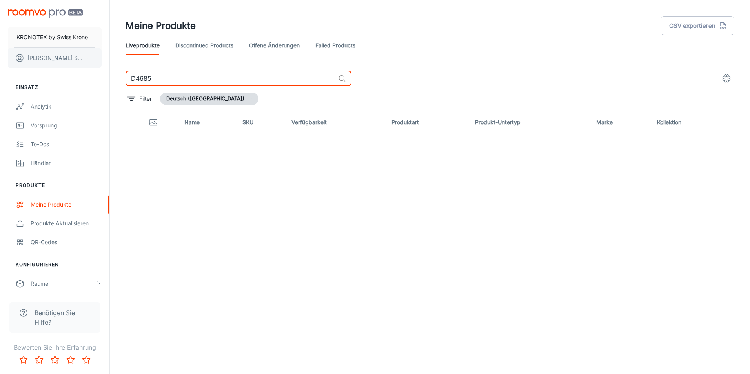
drag, startPoint x: 219, startPoint y: 78, endPoint x: 63, endPoint y: 58, distance: 157.5
click at [63, 58] on div "KRONOTEX by [DEMOGRAPHIC_DATA] Krono [PERSON_NAME] Einsatz Analytik Vorsprung T…" at bounding box center [375, 184] width 750 height 368
paste input "731"
drag, startPoint x: 103, startPoint y: 72, endPoint x: 95, endPoint y: 71, distance: 7.5
click at [96, 71] on div "KRONOTEX by [DEMOGRAPHIC_DATA] Krono [PERSON_NAME] Einsatz Analytik Vorsprung T…" at bounding box center [375, 184] width 750 height 368
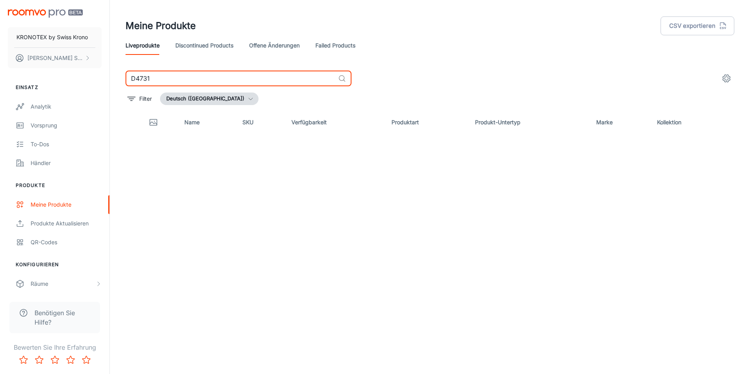
paste input "61"
drag, startPoint x: 125, startPoint y: 74, endPoint x: 42, endPoint y: 74, distance: 82.4
click at [42, 74] on div "KRONOTEX by [DEMOGRAPHIC_DATA] Krono [PERSON_NAME] Einsatz Analytik Vorsprung T…" at bounding box center [375, 184] width 750 height 368
paste input "3074"
drag, startPoint x: 181, startPoint y: 77, endPoint x: 109, endPoint y: 66, distance: 71.9
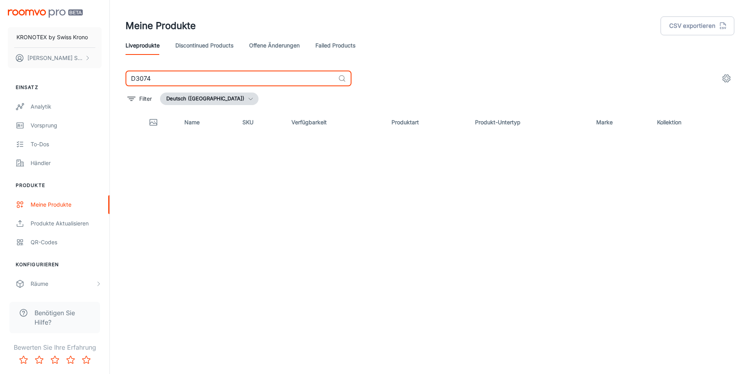
click at [110, 66] on div "Meine Produkte CSV exportieren Liveprodukte Discontinued Products offene Änderu…" at bounding box center [430, 184] width 641 height 368
paste input "80252"
drag, startPoint x: 181, startPoint y: 74, endPoint x: 45, endPoint y: 63, distance: 135.9
click at [45, 63] on div "KRONOTEX by [DEMOGRAPHIC_DATA] Krono [PERSON_NAME] Einsatz Analytik Vorsprung T…" at bounding box center [375, 184] width 750 height 368
paste input "3673"
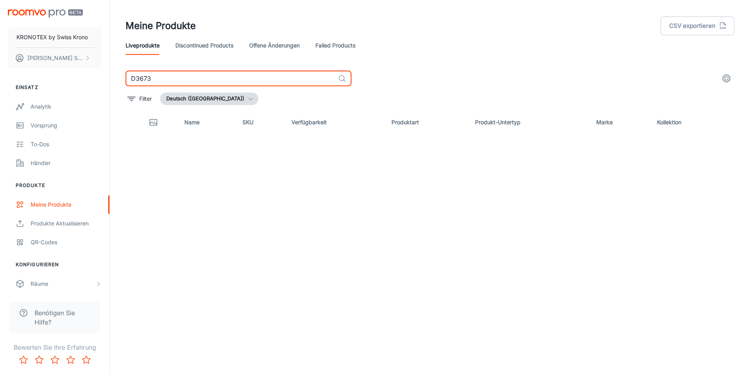
drag, startPoint x: 186, startPoint y: 77, endPoint x: 115, endPoint y: 73, distance: 71.1
click at [115, 73] on div "Meine Produkte CSV exportieren Liveprodukte Discontinued Products offene Änderu…" at bounding box center [430, 184] width 641 height 368
paste input "4684"
drag, startPoint x: 179, startPoint y: 79, endPoint x: 74, endPoint y: 74, distance: 104.9
click at [74, 73] on div "KRONOTEX by [DEMOGRAPHIC_DATA] Krono [PERSON_NAME] Einsatz Analytik Vorsprung T…" at bounding box center [375, 184] width 750 height 368
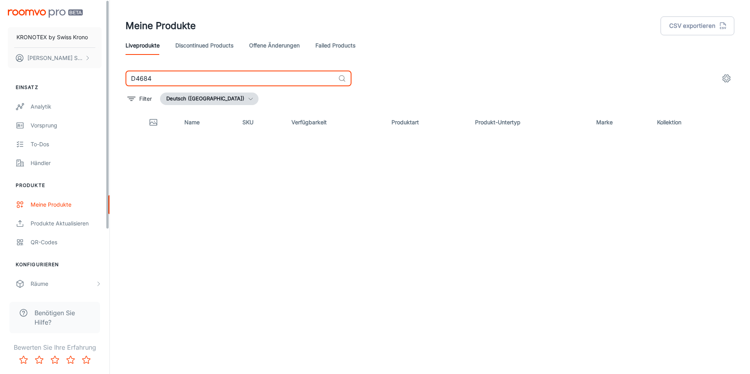
paste input "98"
drag, startPoint x: 227, startPoint y: 81, endPoint x: 231, endPoint y: 86, distance: 5.9
click at [226, 80] on input "D4698" at bounding box center [231, 79] width 210 height 16
drag, startPoint x: 160, startPoint y: 71, endPoint x: 62, endPoint y: 59, distance: 98.8
click at [62, 59] on div "KRONOTEX by [DEMOGRAPHIC_DATA] Krono [PERSON_NAME] Einsatz Analytik Vorsprung T…" at bounding box center [375, 184] width 750 height 368
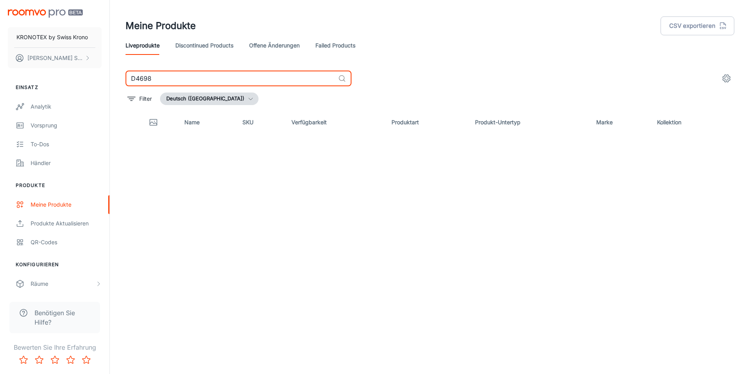
paste input "3663"
drag, startPoint x: 155, startPoint y: 83, endPoint x: 121, endPoint y: 74, distance: 34.9
click at [121, 74] on div "D3663 ​ Filter Deutsch ([GEOGRAPHIC_DATA]) Name SKU Verfügbarkeit Produktart Pr…" at bounding box center [430, 204] width 628 height 266
paste input "4784"
drag, startPoint x: 121, startPoint y: 75, endPoint x: 101, endPoint y: 75, distance: 19.6
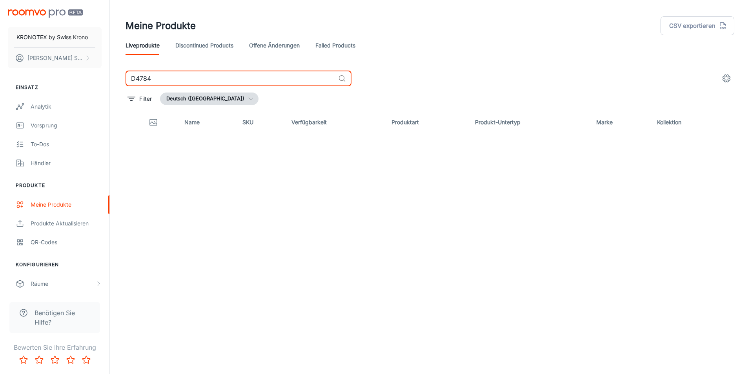
click at [102, 75] on div "KRONOTEX by [DEMOGRAPHIC_DATA] Krono [PERSON_NAME] Einsatz Analytik Vorsprung T…" at bounding box center [375, 184] width 750 height 368
paste input "09"
drag, startPoint x: 182, startPoint y: 73, endPoint x: 82, endPoint y: 76, distance: 99.7
click at [82, 76] on div "KRONOTEX by [DEMOGRAPHIC_DATA] Krono [PERSON_NAME] Einsatz Analytik Vorsprung T…" at bounding box center [375, 184] width 750 height 368
paste input "80242"
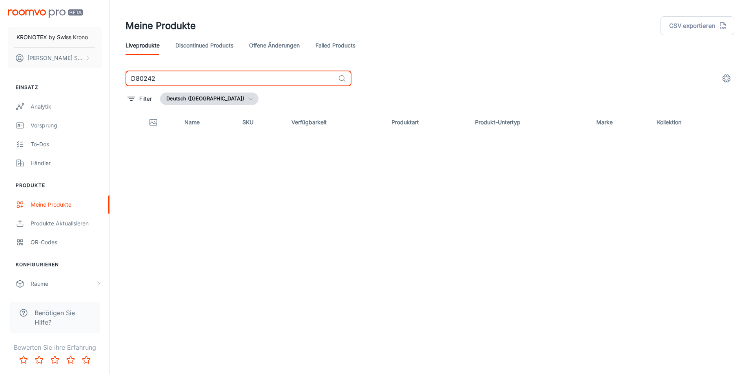
drag, startPoint x: 118, startPoint y: 81, endPoint x: 109, endPoint y: 81, distance: 8.6
click at [109, 81] on div "KRONOTEX by [DEMOGRAPHIC_DATA] Krono [PERSON_NAME] Einsatz Analytik Vorsprung T…" at bounding box center [375, 184] width 750 height 368
drag, startPoint x: 178, startPoint y: 84, endPoint x: 80, endPoint y: 67, distance: 98.8
click at [80, 67] on div "KRONOTEX by [DEMOGRAPHIC_DATA] Krono [PERSON_NAME] Einsatz Analytik Vorsprung T…" at bounding box center [375, 184] width 750 height 368
paste input "4716"
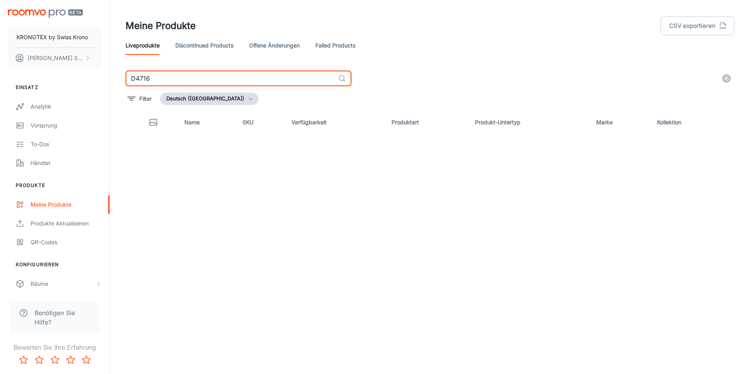
drag, startPoint x: 182, startPoint y: 80, endPoint x: 111, endPoint y: 74, distance: 71.2
click at [111, 74] on div "Meine Produkte CSV exportieren Liveprodukte Discontinued Products offene Änderu…" at bounding box center [430, 184] width 641 height 368
paste input "80272"
drag, startPoint x: 169, startPoint y: 81, endPoint x: 102, endPoint y: 74, distance: 66.7
click at [102, 74] on div "KRONOTEX by [DEMOGRAPHIC_DATA] Krono [PERSON_NAME] Einsatz Analytik Vorsprung T…" at bounding box center [375, 184] width 750 height 368
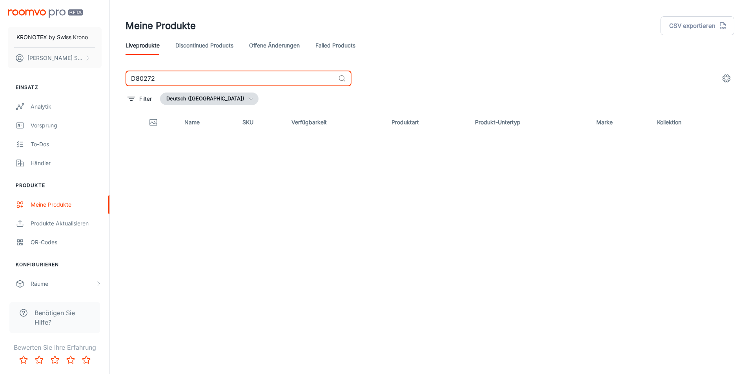
paste input "6016"
drag, startPoint x: 186, startPoint y: 76, endPoint x: 98, endPoint y: 71, distance: 88.4
click at [98, 71] on div "KRONOTEX by [DEMOGRAPHIC_DATA] Krono [PERSON_NAME] Einsatz Analytik Vorsprung T…" at bounding box center [375, 184] width 750 height 368
paste input "21"
drag, startPoint x: 161, startPoint y: 78, endPoint x: 108, endPoint y: 78, distance: 53.8
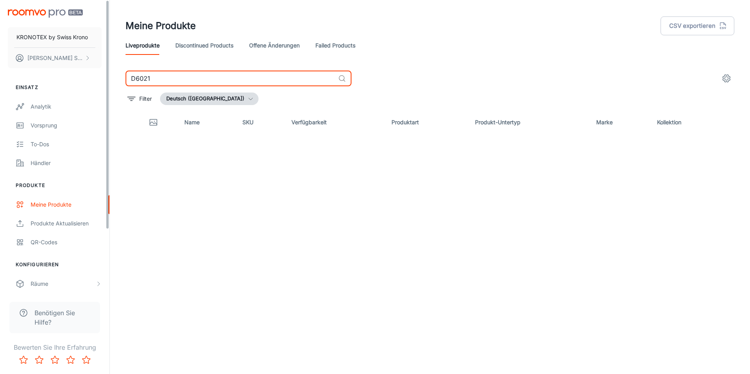
click at [108, 78] on div "KRONOTEX by [DEMOGRAPHIC_DATA] Krono [PERSON_NAME] Einsatz Analytik Vorsprung T…" at bounding box center [375, 184] width 750 height 368
drag, startPoint x: 161, startPoint y: 79, endPoint x: 85, endPoint y: 73, distance: 76.0
click at [85, 73] on div "KRONOTEX by [DEMOGRAPHIC_DATA] Krono [PERSON_NAME] Einsatz Analytik Vorsprung T…" at bounding box center [375, 184] width 750 height 368
paste input "3662"
drag, startPoint x: 105, startPoint y: 73, endPoint x: 93, endPoint y: 69, distance: 12.7
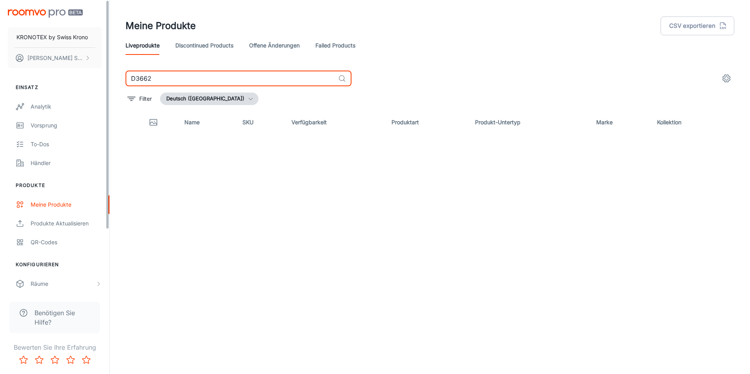
click at [93, 69] on div "KRONOTEX by [DEMOGRAPHIC_DATA] Krono [PERSON_NAME] Einsatz Analytik Vorsprung T…" at bounding box center [375, 184] width 750 height 368
paste input "8005"
type input "D80052"
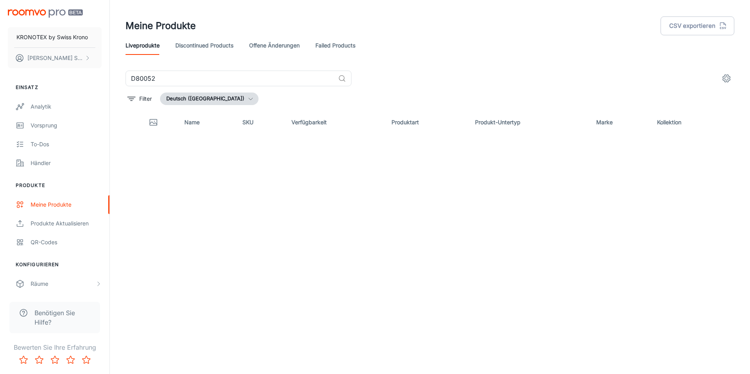
click at [416, 65] on header "Meine Produkte CSV exportieren Liveprodukte Discontinued Products offene Änderu…" at bounding box center [430, 35] width 628 height 71
drag, startPoint x: 357, startPoint y: 206, endPoint x: 338, endPoint y: 175, distance: 36.4
click at [359, 200] on div "Name SKU Verfügbarkeit Produktart Produkt-Untertyp Marke Kollektion" at bounding box center [430, 223] width 609 height 225
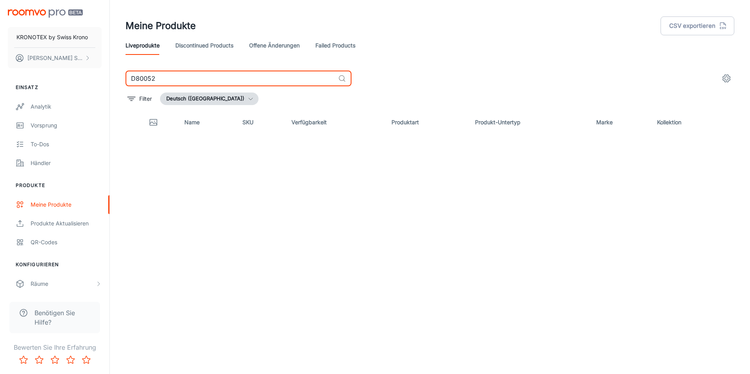
drag, startPoint x: 168, startPoint y: 77, endPoint x: 107, endPoint y: 76, distance: 60.9
click at [106, 76] on div "KRONOTEX by [DEMOGRAPHIC_DATA] Krono [PERSON_NAME] Einsatz Analytik Vorsprung T…" at bounding box center [375, 184] width 750 height 368
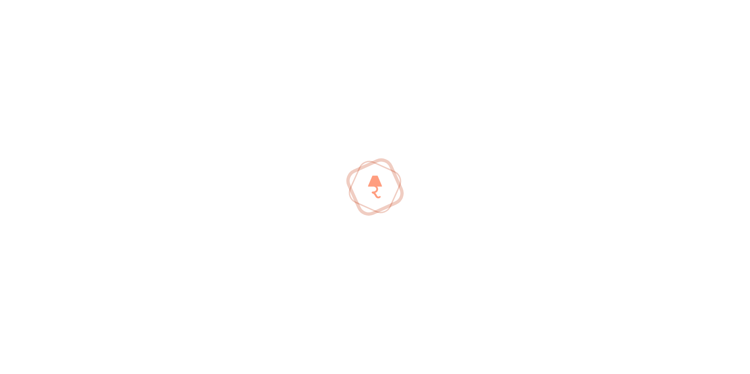
click at [238, 182] on div at bounding box center [375, 187] width 750 height 374
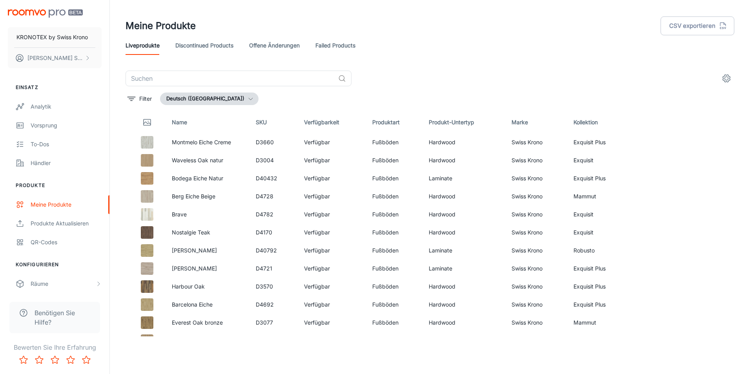
click at [334, 49] on link "Failed Products" at bounding box center [336, 45] width 40 height 19
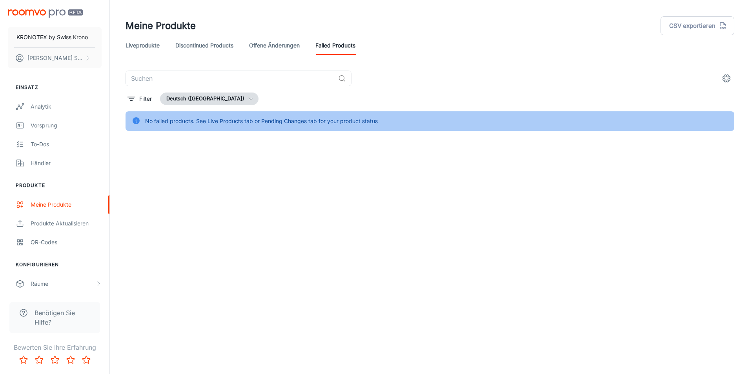
click at [214, 43] on link "Discontinued Products" at bounding box center [204, 45] width 58 height 19
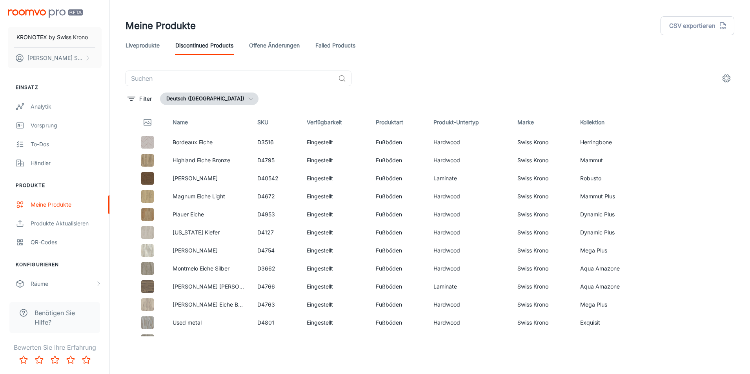
click at [148, 47] on link "Liveprodukte" at bounding box center [143, 45] width 34 height 19
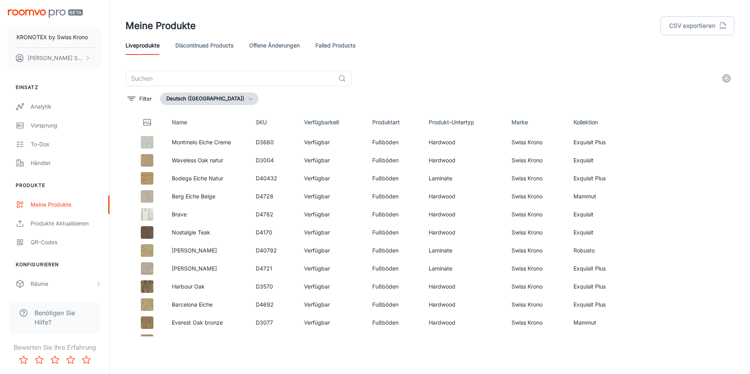
click at [266, 30] on div "Meine Produkte CSV exportieren" at bounding box center [430, 26] width 609 height 20
